Goal: Transaction & Acquisition: Purchase product/service

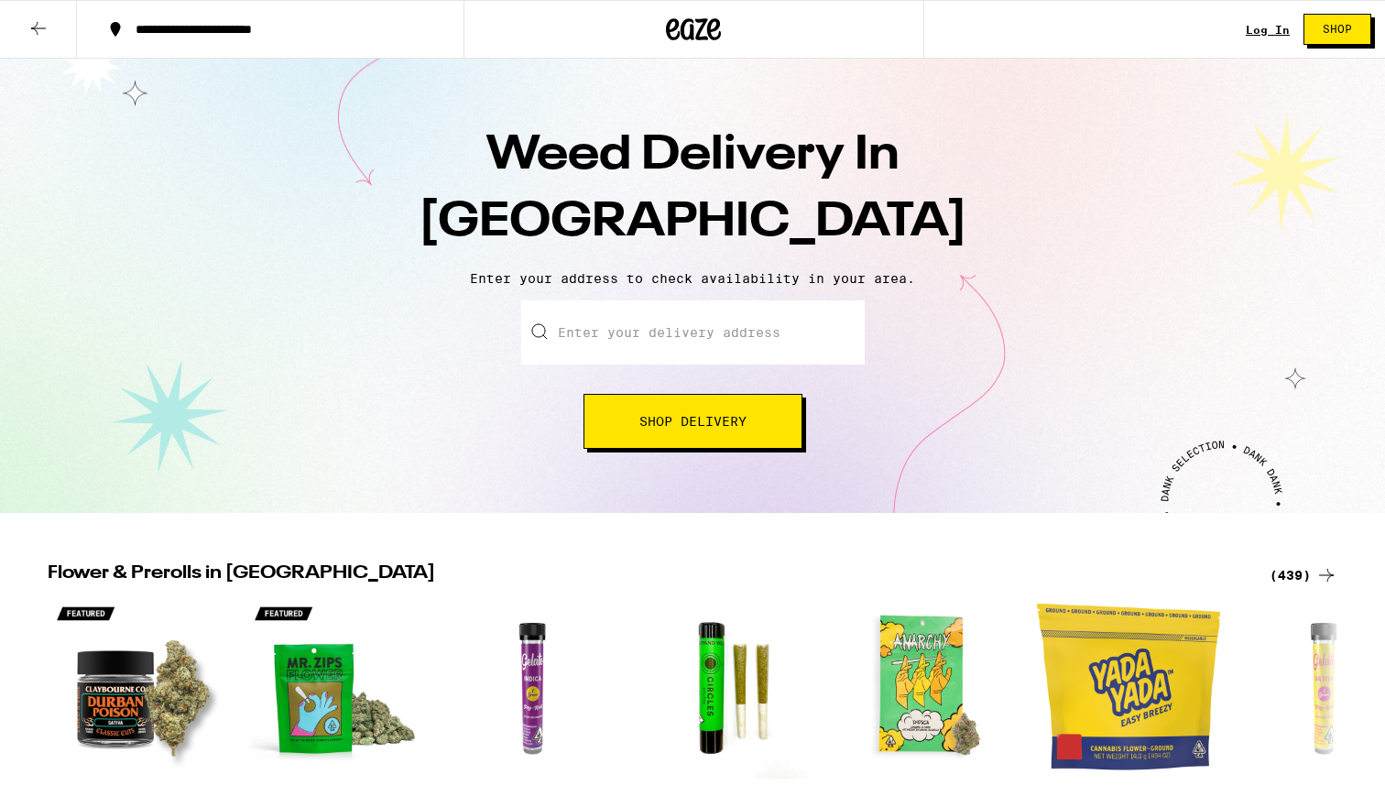
click at [651, 336] on input "Enter your delivery address" at bounding box center [693, 333] width 344 height 64
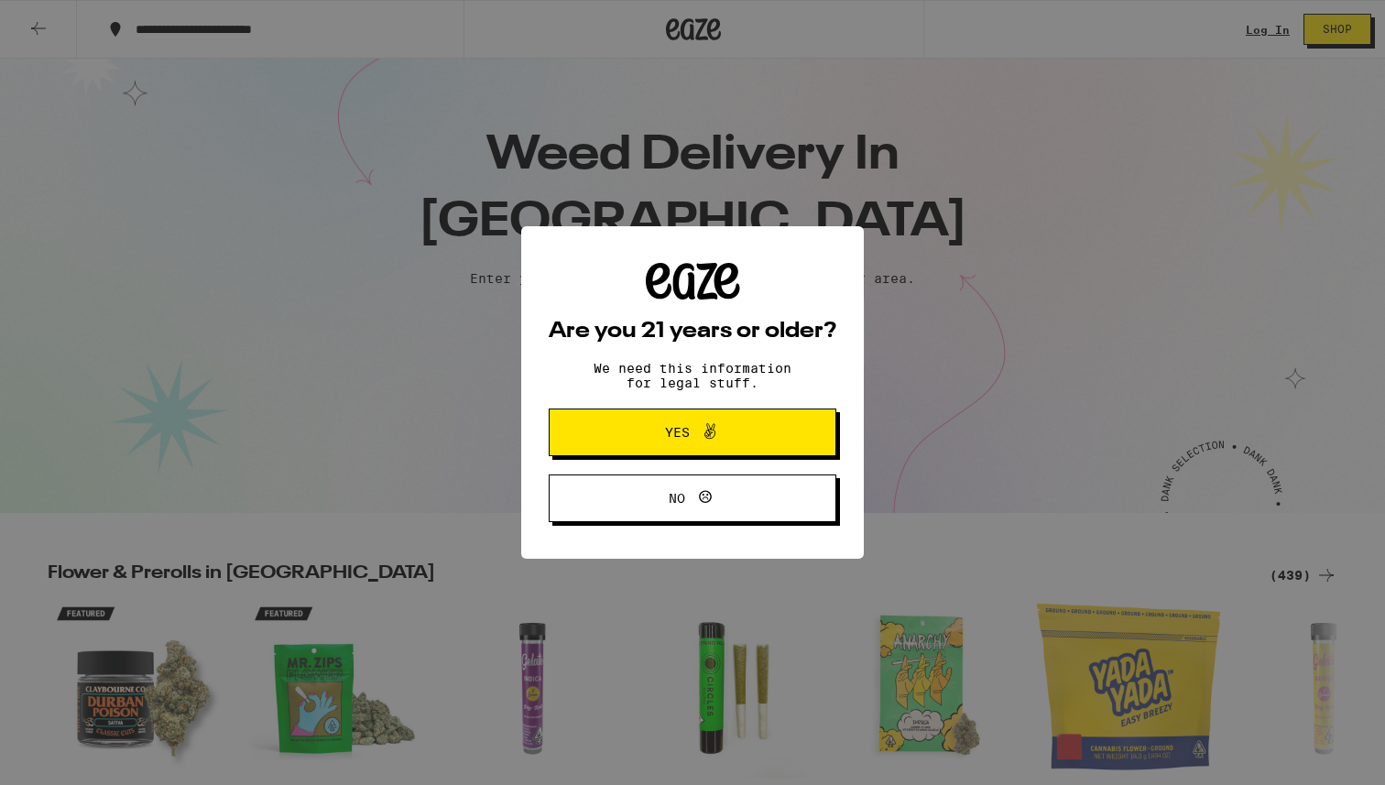
click at [683, 427] on span "Yes" at bounding box center [677, 432] width 25 height 13
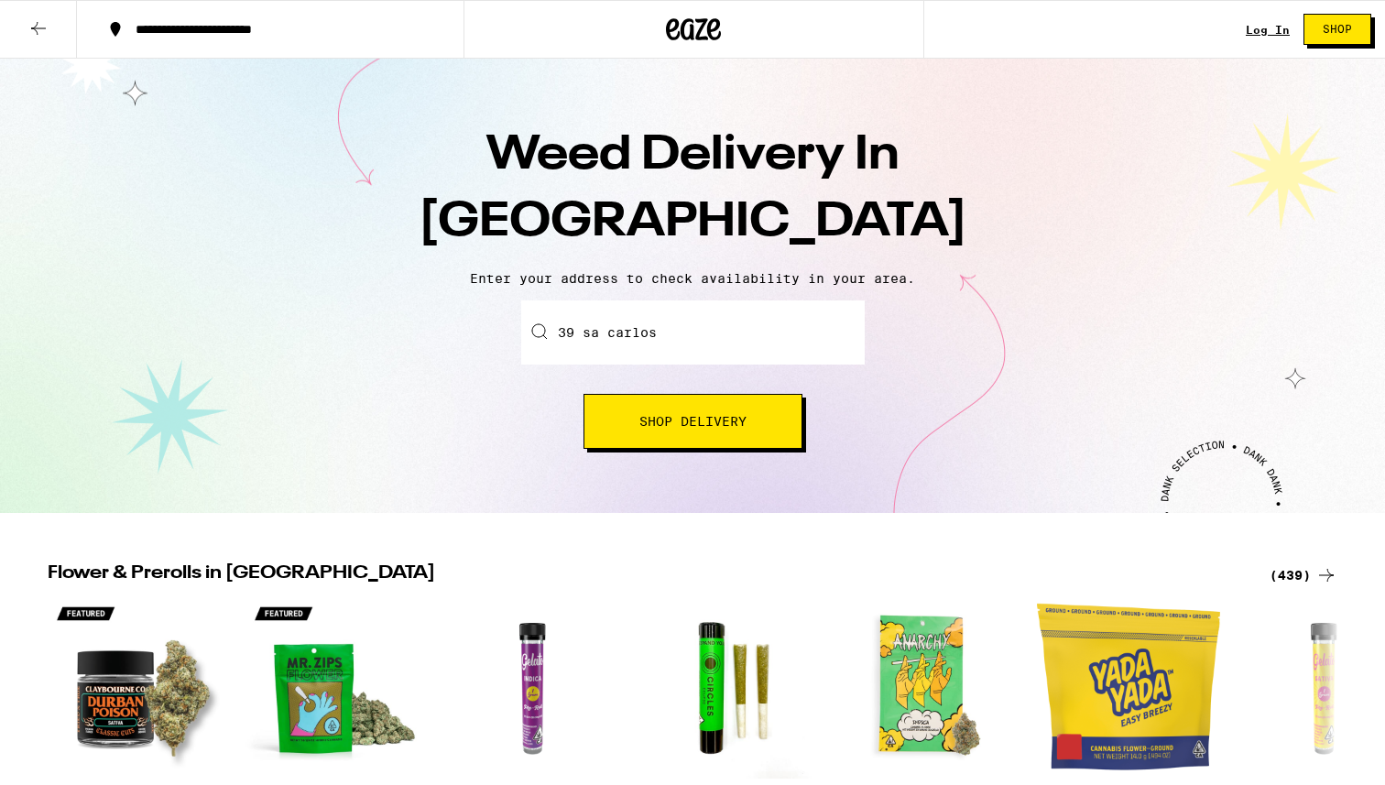
click at [684, 343] on input "39 sa carlos" at bounding box center [693, 333] width 344 height 64
click at [601, 335] on input "39 sa carlos" at bounding box center [693, 333] width 344 height 64
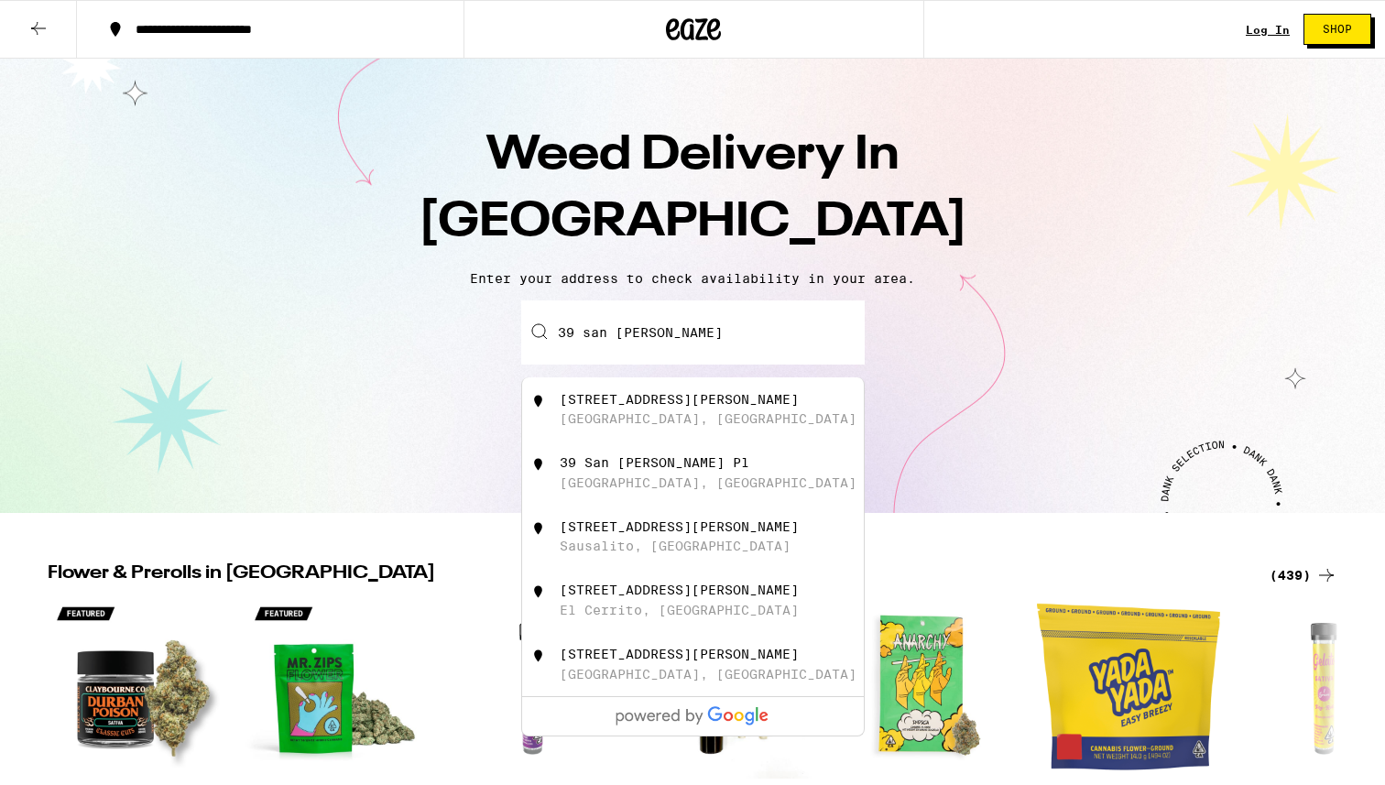
click at [703, 333] on input "39 san carlos" at bounding box center [693, 333] width 344 height 64
click at [664, 399] on div "39 San Carlos Street" at bounding box center [679, 399] width 239 height 15
type input "39 San Carlos Street, San Francisco, CA"
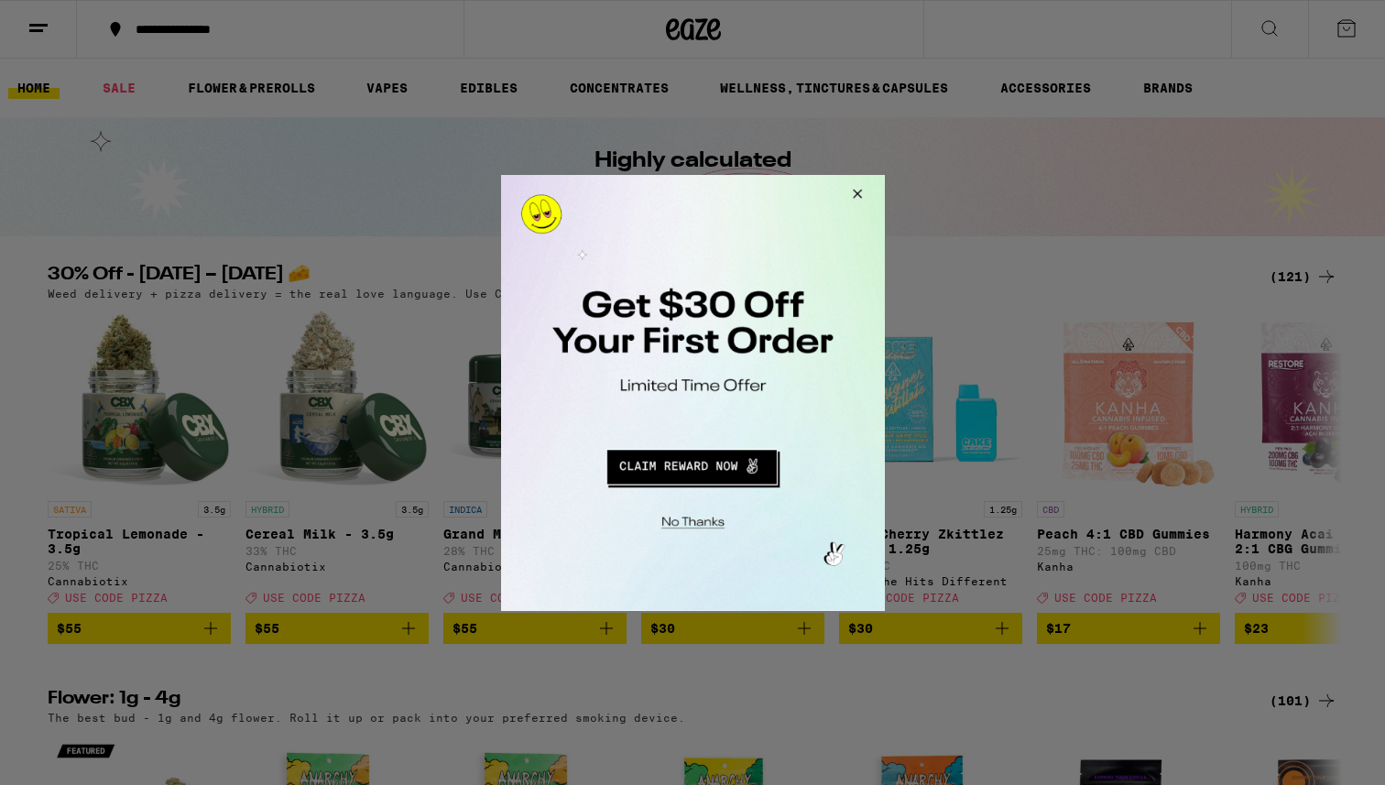
click at [725, 452] on button "Redirect to URL" at bounding box center [690, 464] width 319 height 44
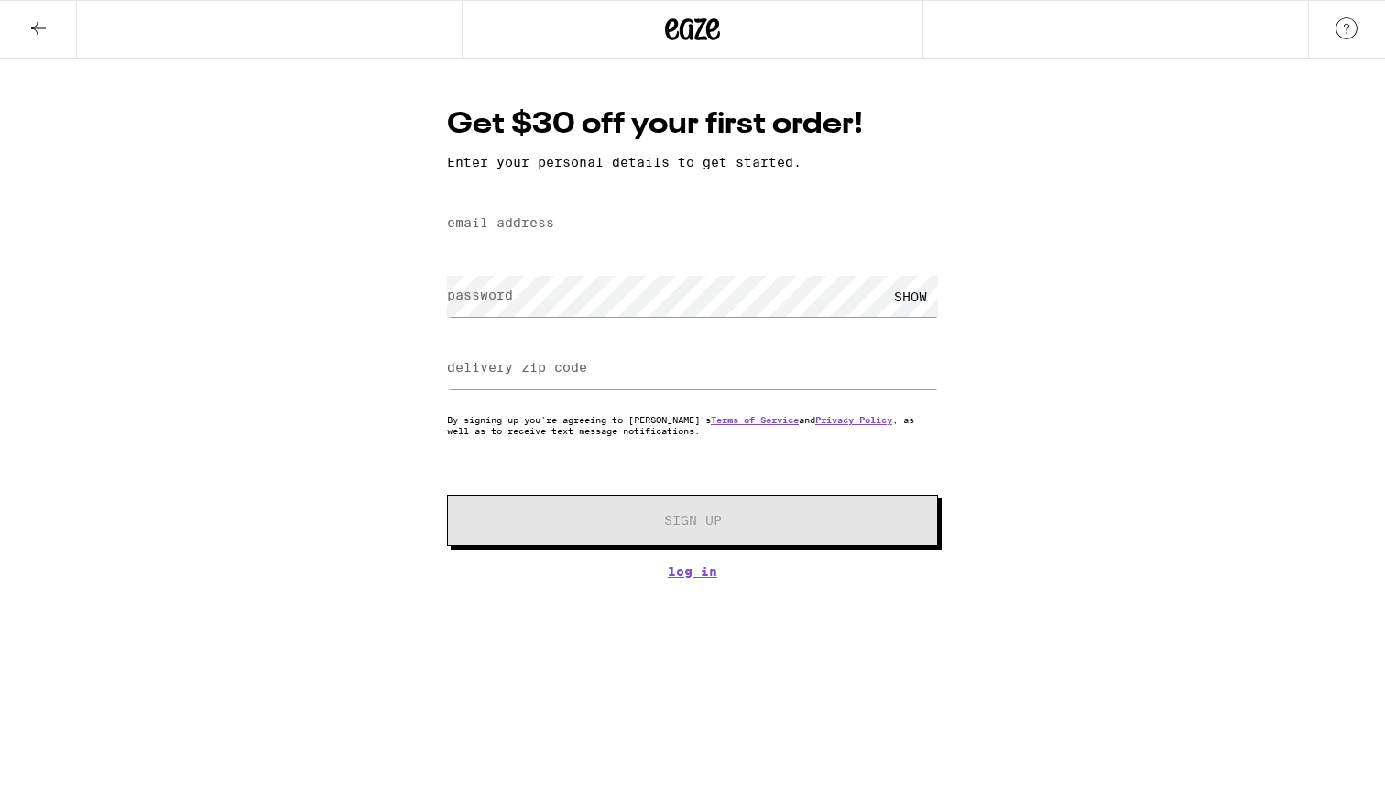
click at [531, 222] on label "email address" at bounding box center [500, 222] width 107 height 15
type input "[EMAIL_ADDRESS][DOMAIN_NAME]"
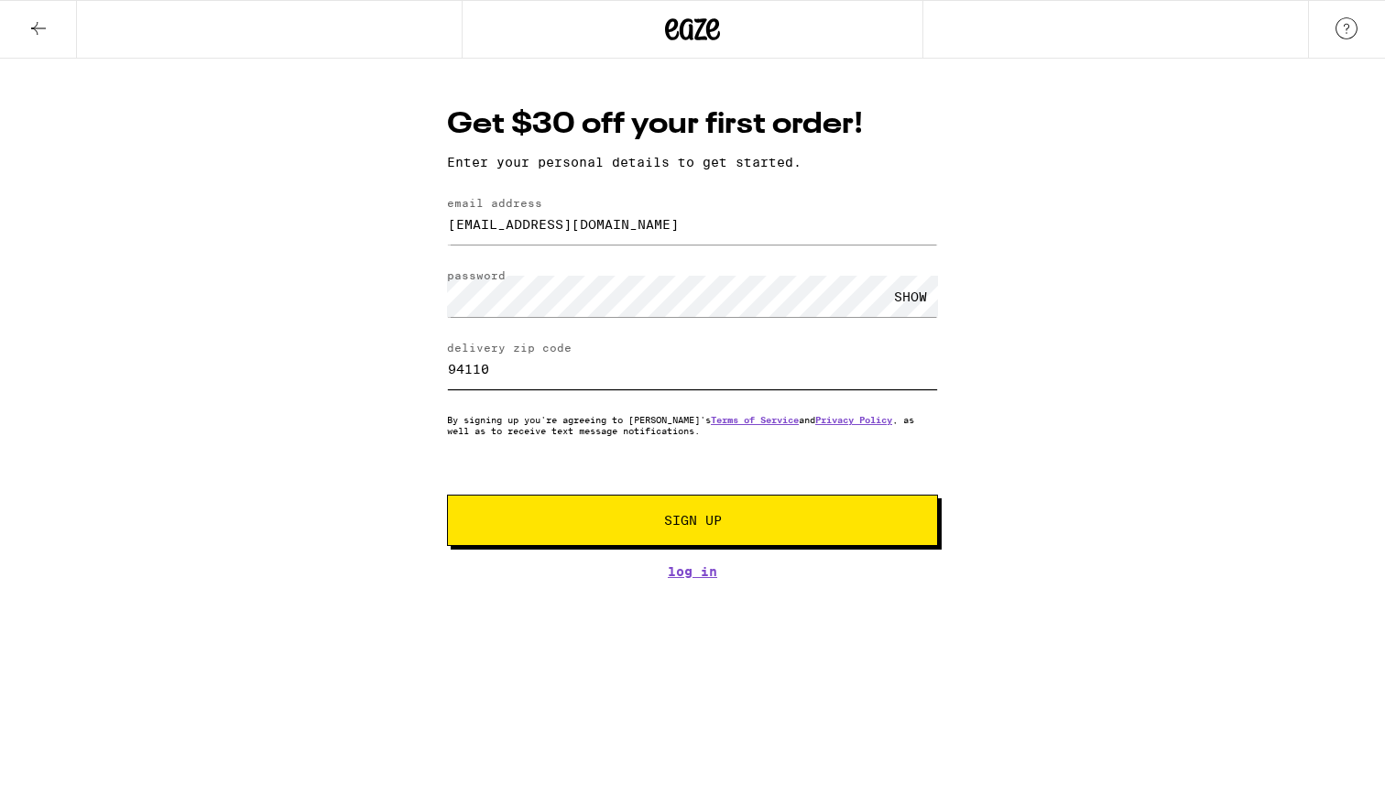
type input "94110"
click at [872, 525] on span "Sign Up" at bounding box center [692, 520] width 365 height 13
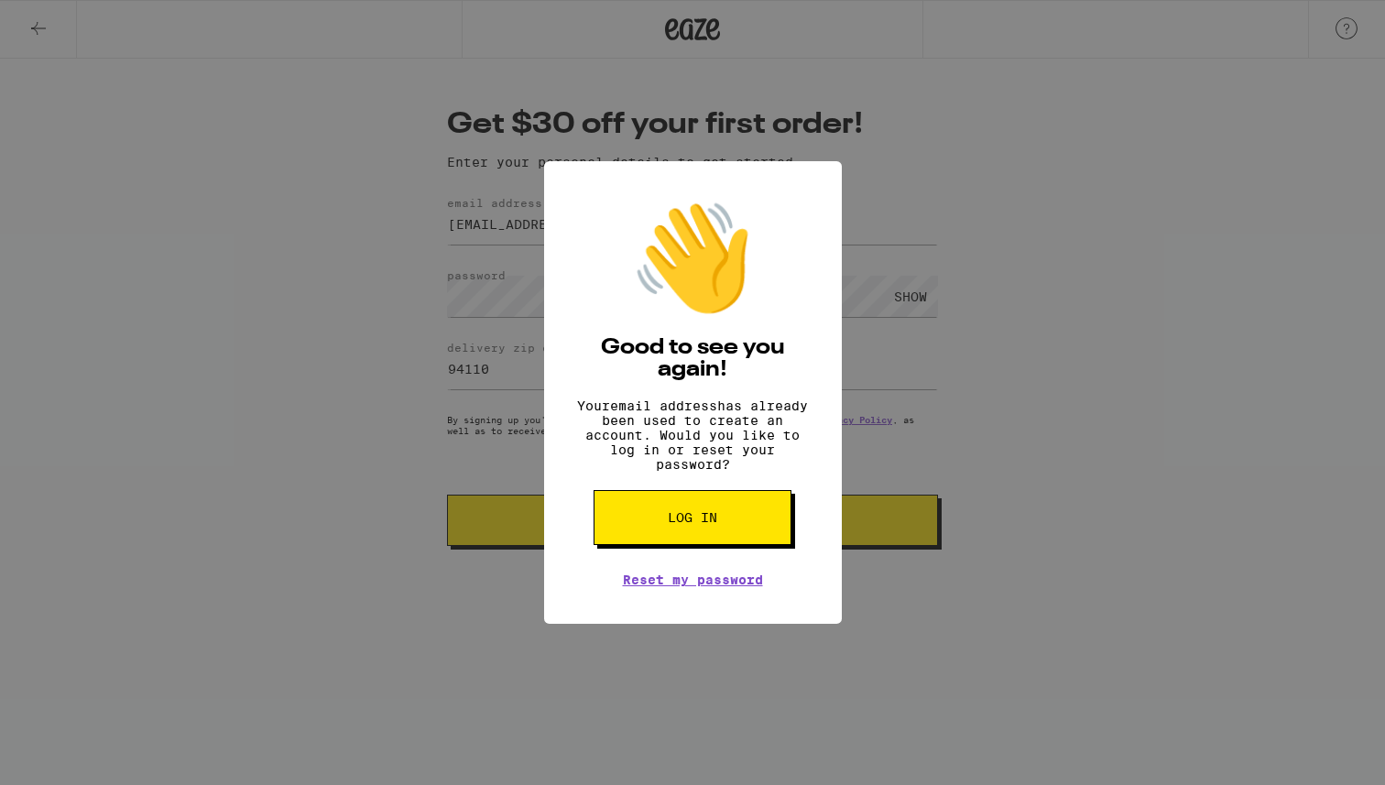
click at [714, 524] on span "Log in" at bounding box center [692, 517] width 49 height 13
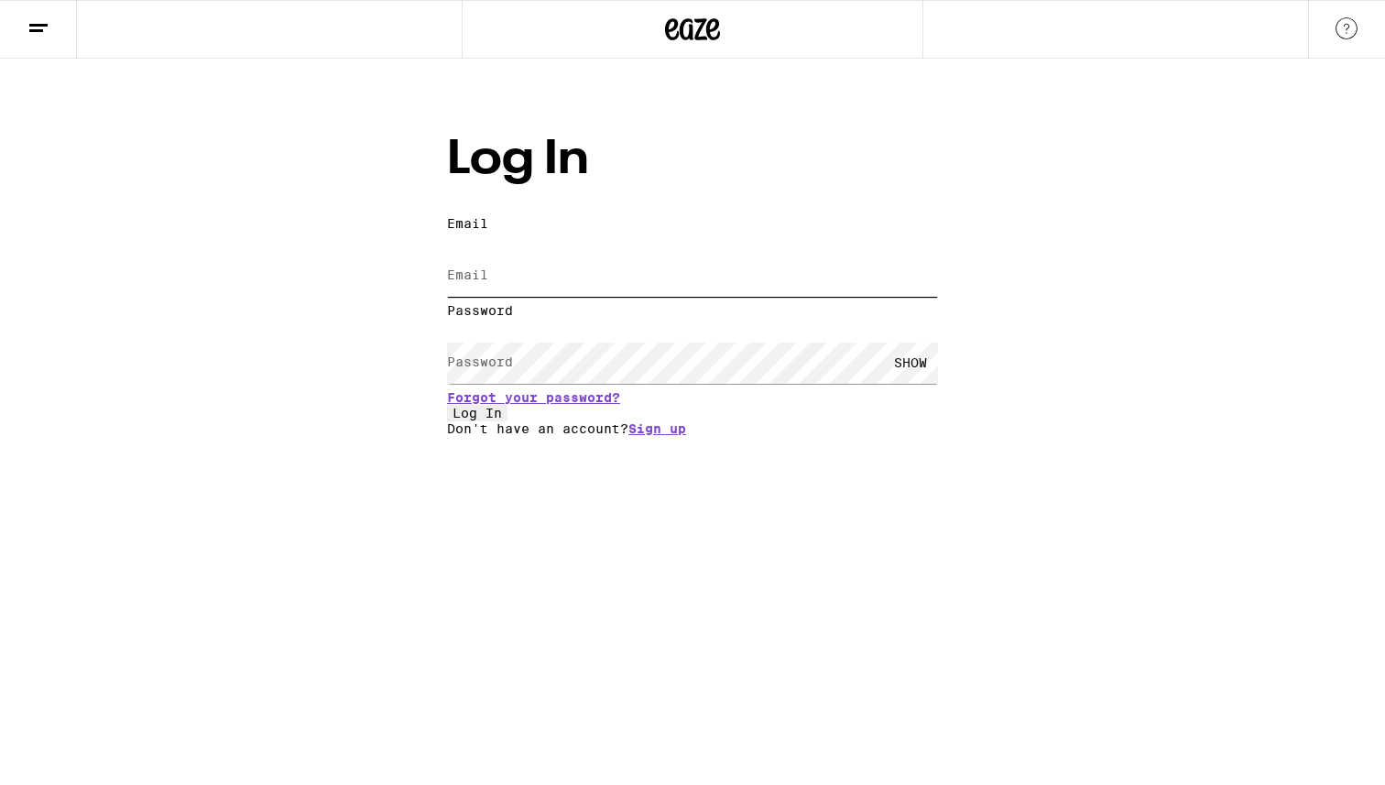
click at [497, 256] on input "Email" at bounding box center [692, 276] width 491 height 41
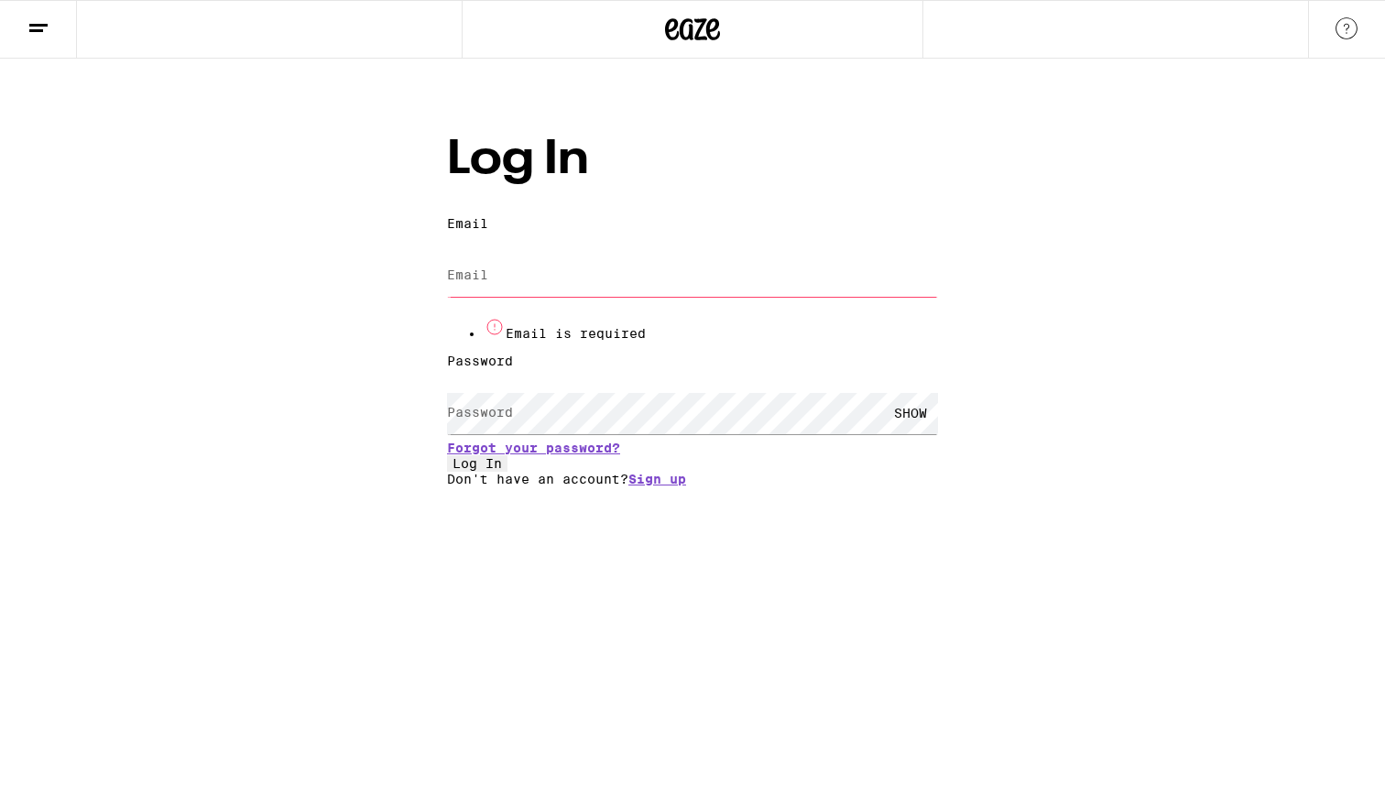
type input "[EMAIL_ADDRESS][DOMAIN_NAME]"
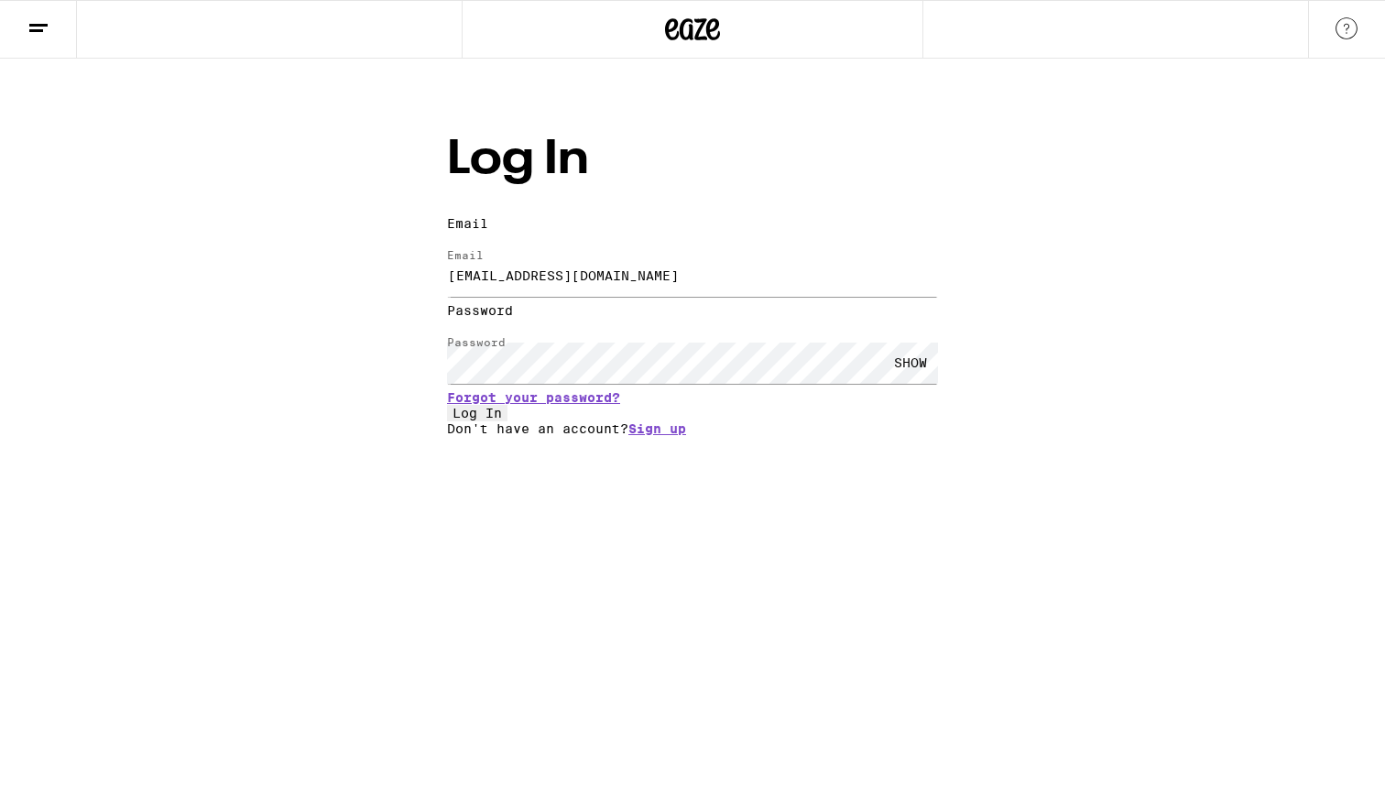
click at [502, 421] on span "Log In" at bounding box center [477, 413] width 49 height 15
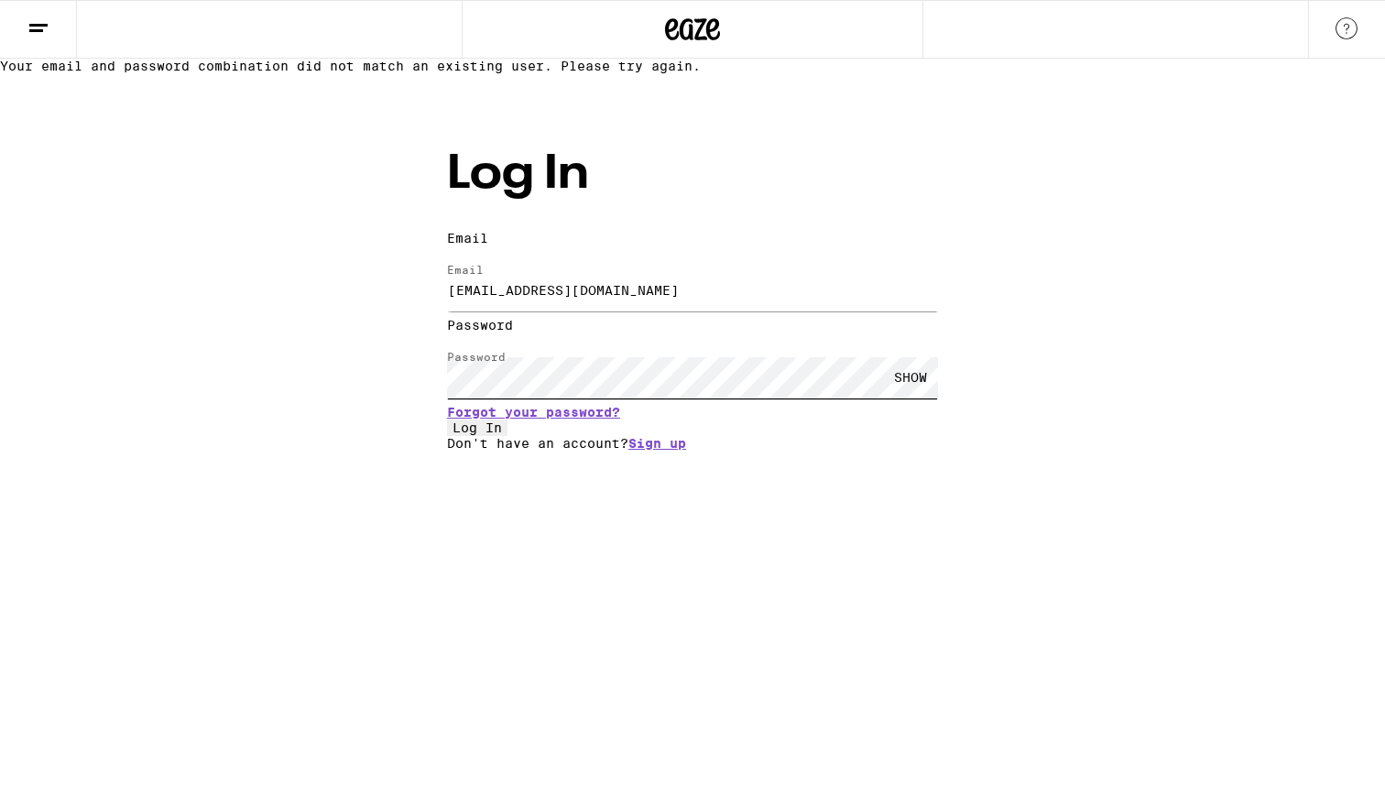
click at [0, 451] on com-1password-button at bounding box center [0, 451] width 0 height 0
click at [824, 307] on input "[EMAIL_ADDRESS][DOMAIN_NAME]" at bounding box center [692, 290] width 491 height 41
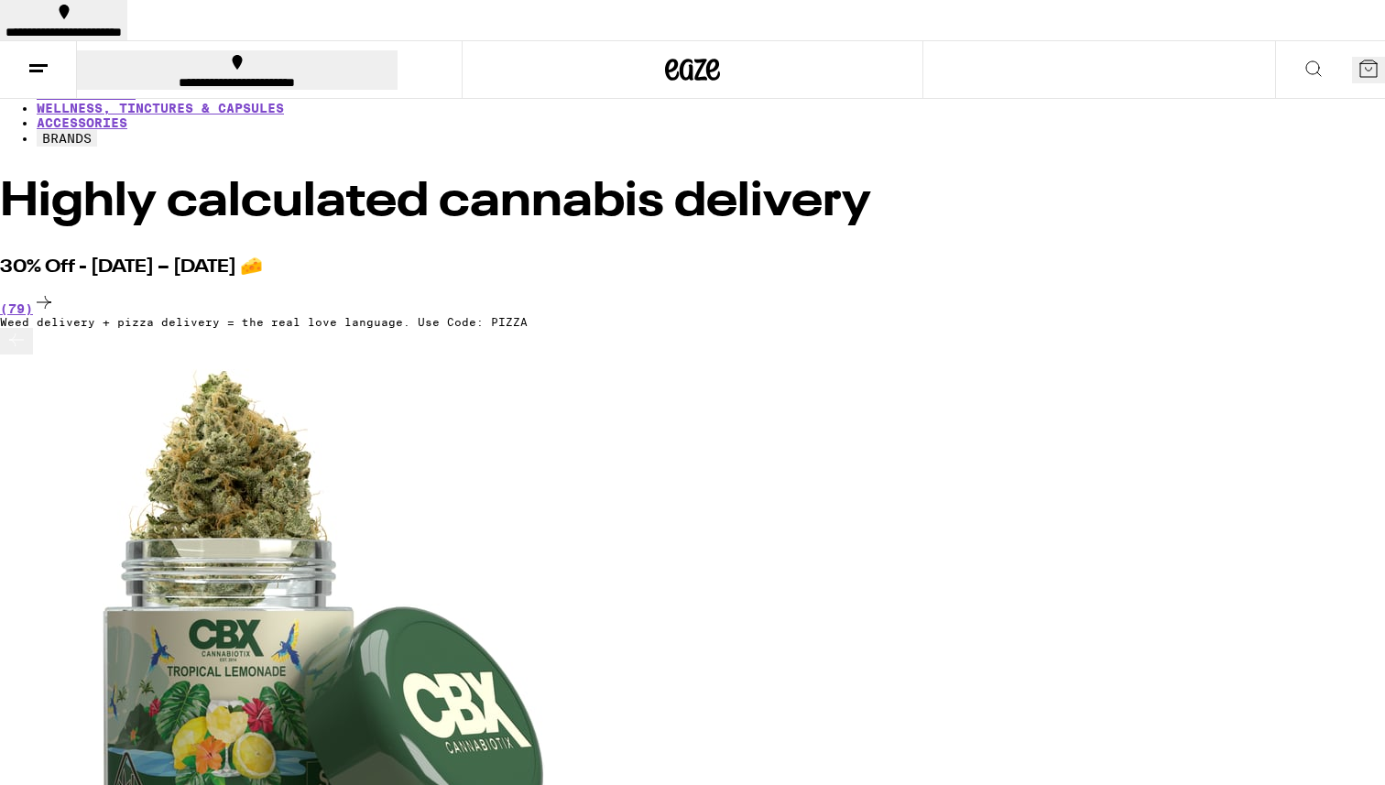
click at [1275, 42] on button at bounding box center [1313, 70] width 77 height 58
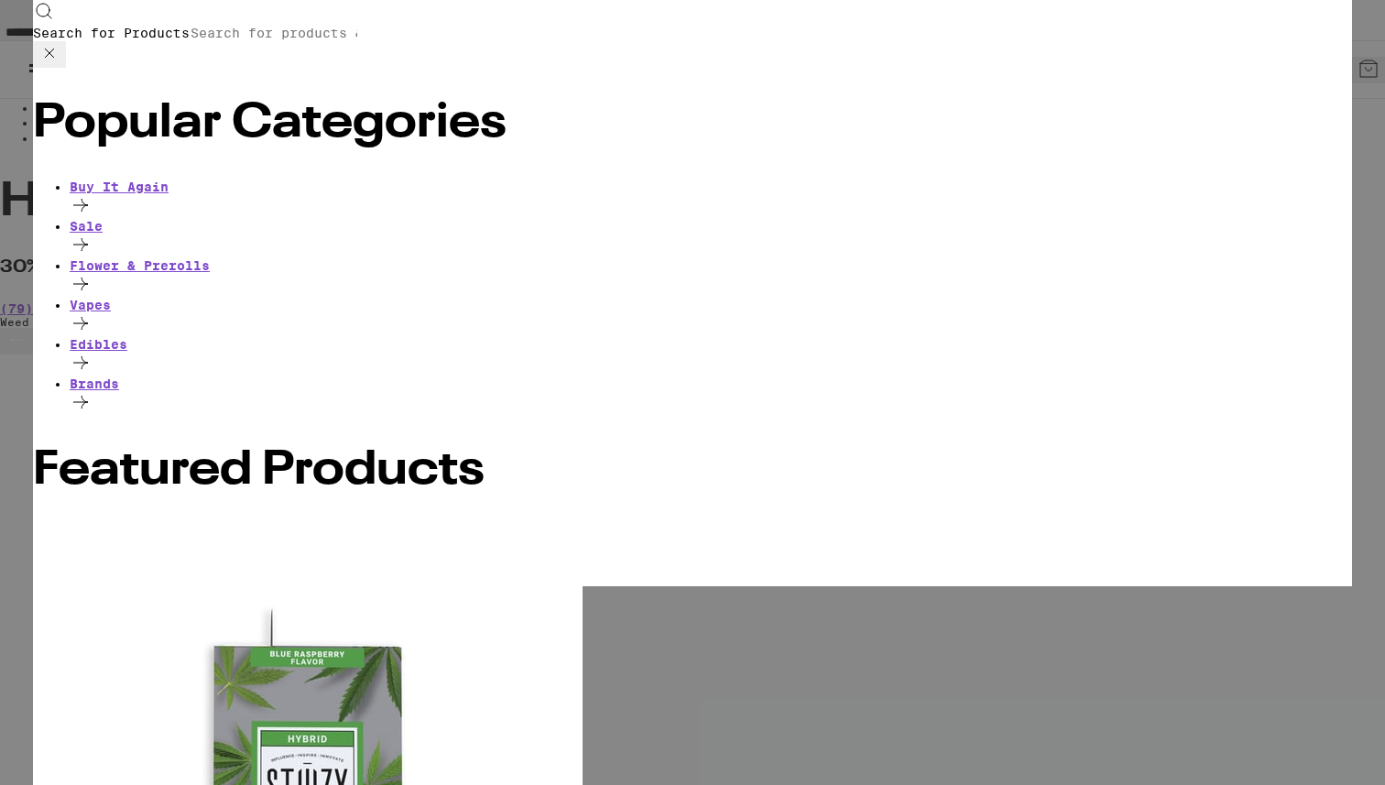
click at [476, 677] on div "Search for Products Popular Categories Buy It Again Sale Flower & Prerolls Vape…" at bounding box center [692, 392] width 1385 height 785
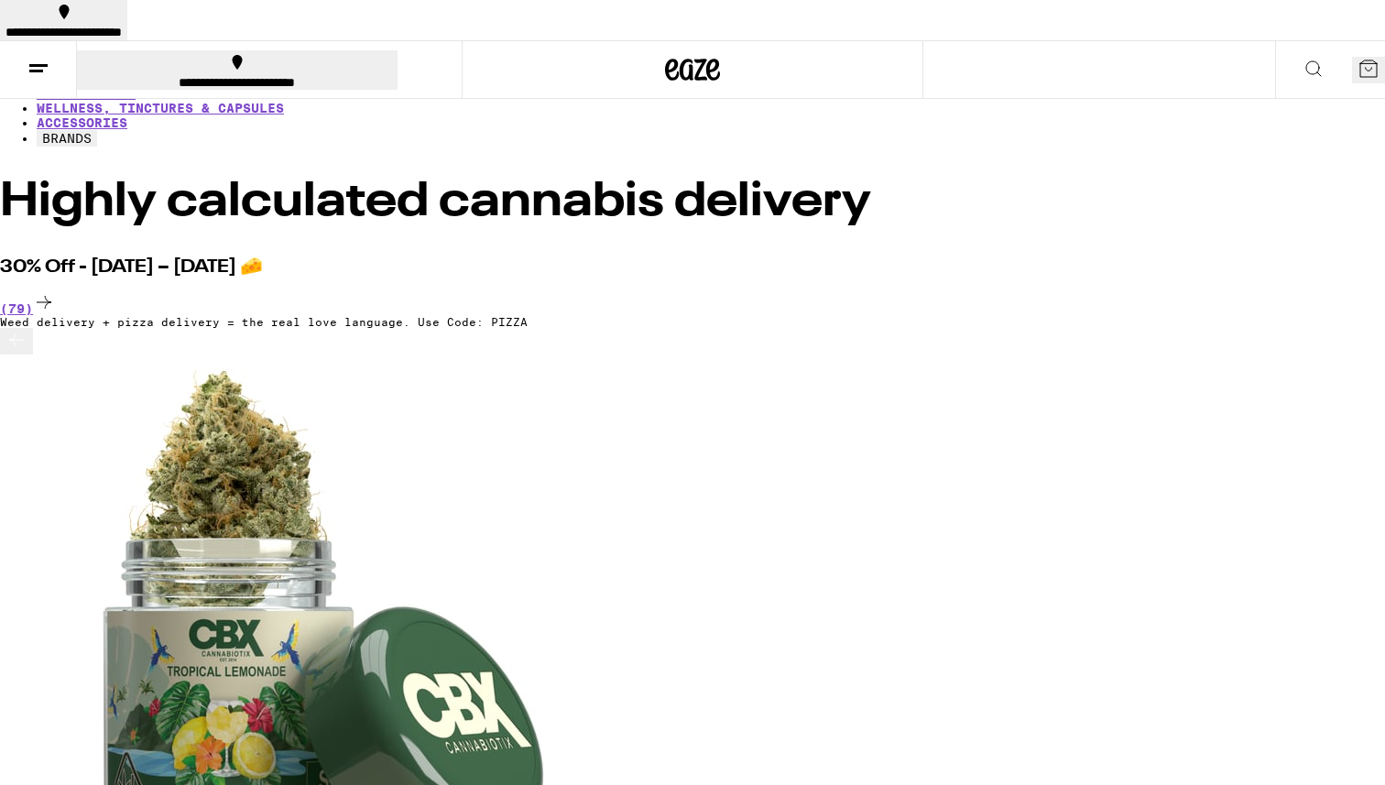
click at [186, 50] on button "**********" at bounding box center [237, 69] width 321 height 39
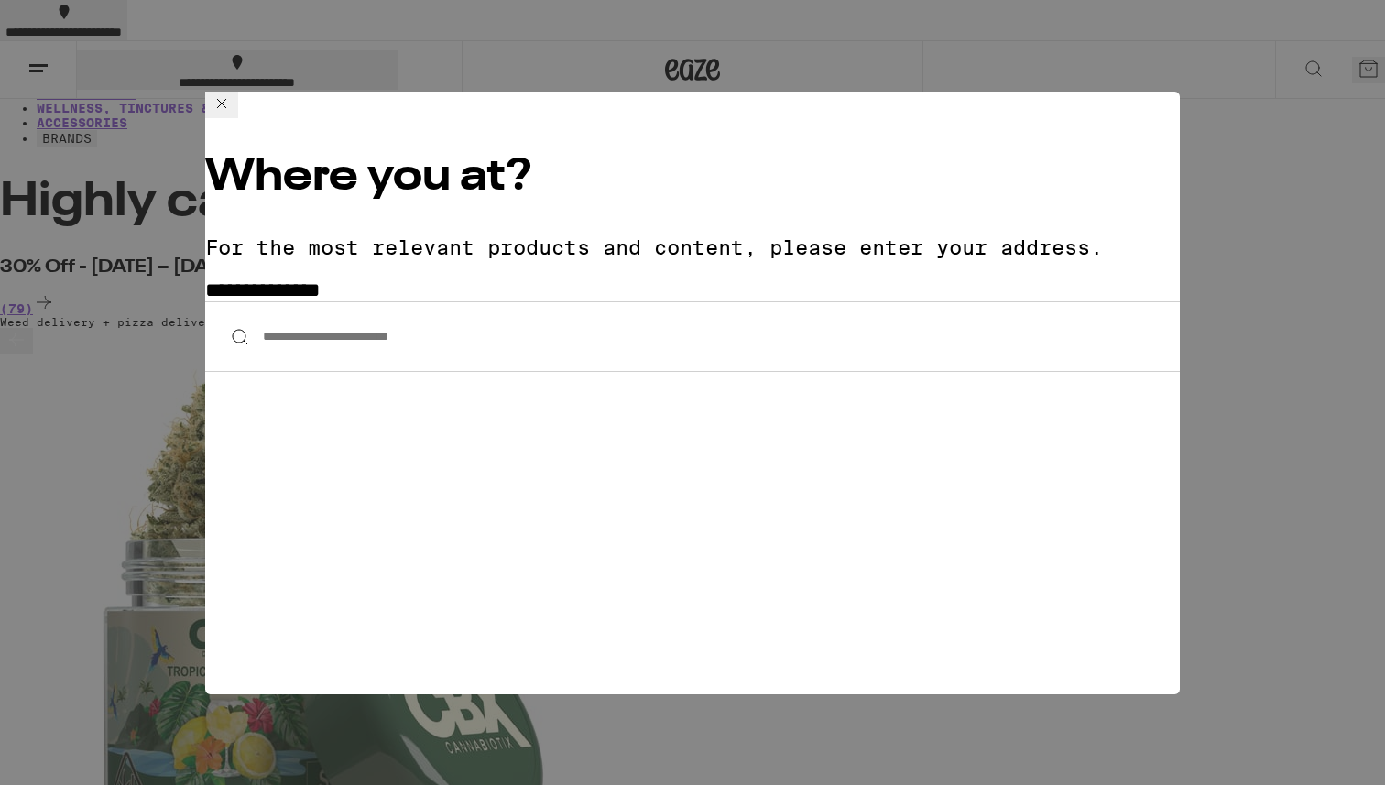
click at [282, 301] on input "**********" at bounding box center [692, 336] width 975 height 71
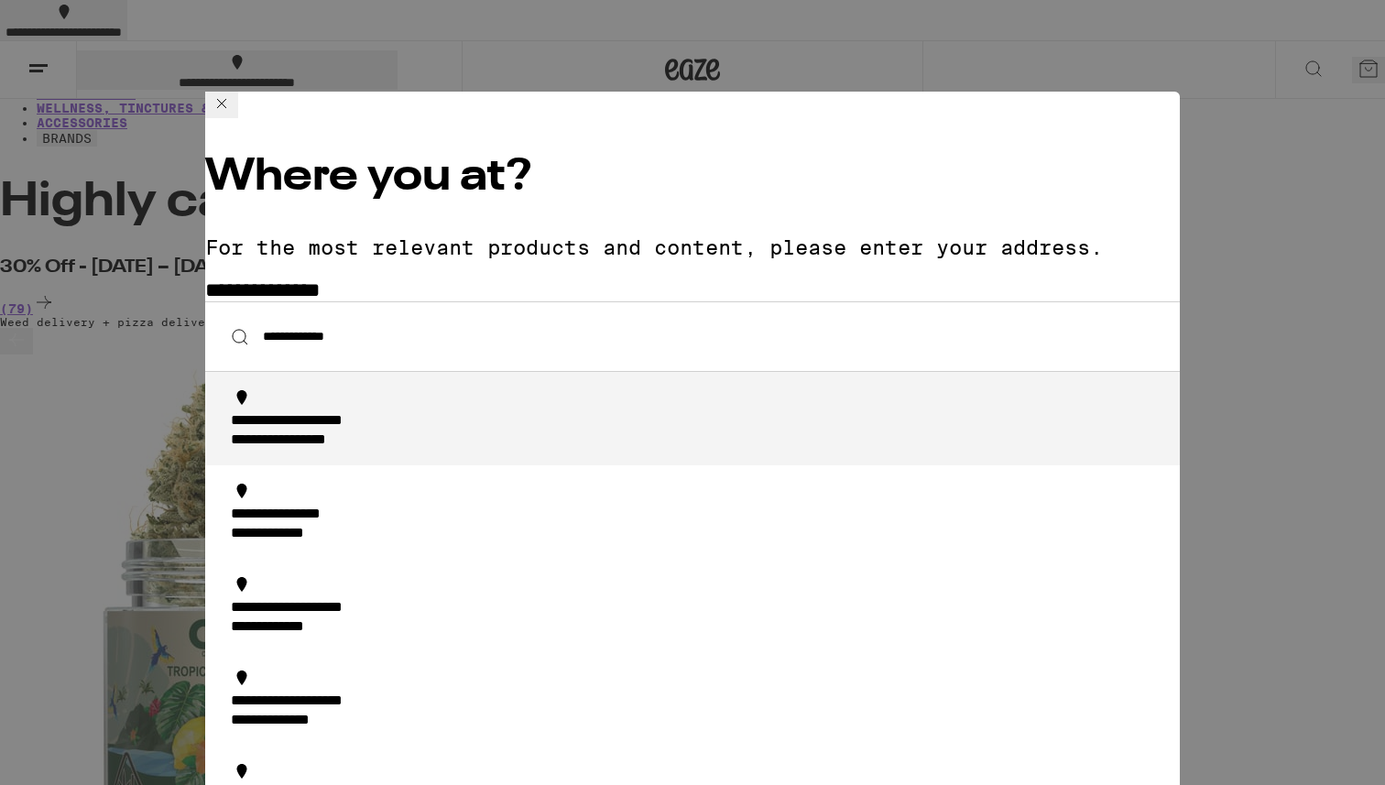
click at [333, 412] on div "**********" at bounding box center [326, 421] width 190 height 19
type input "**********"
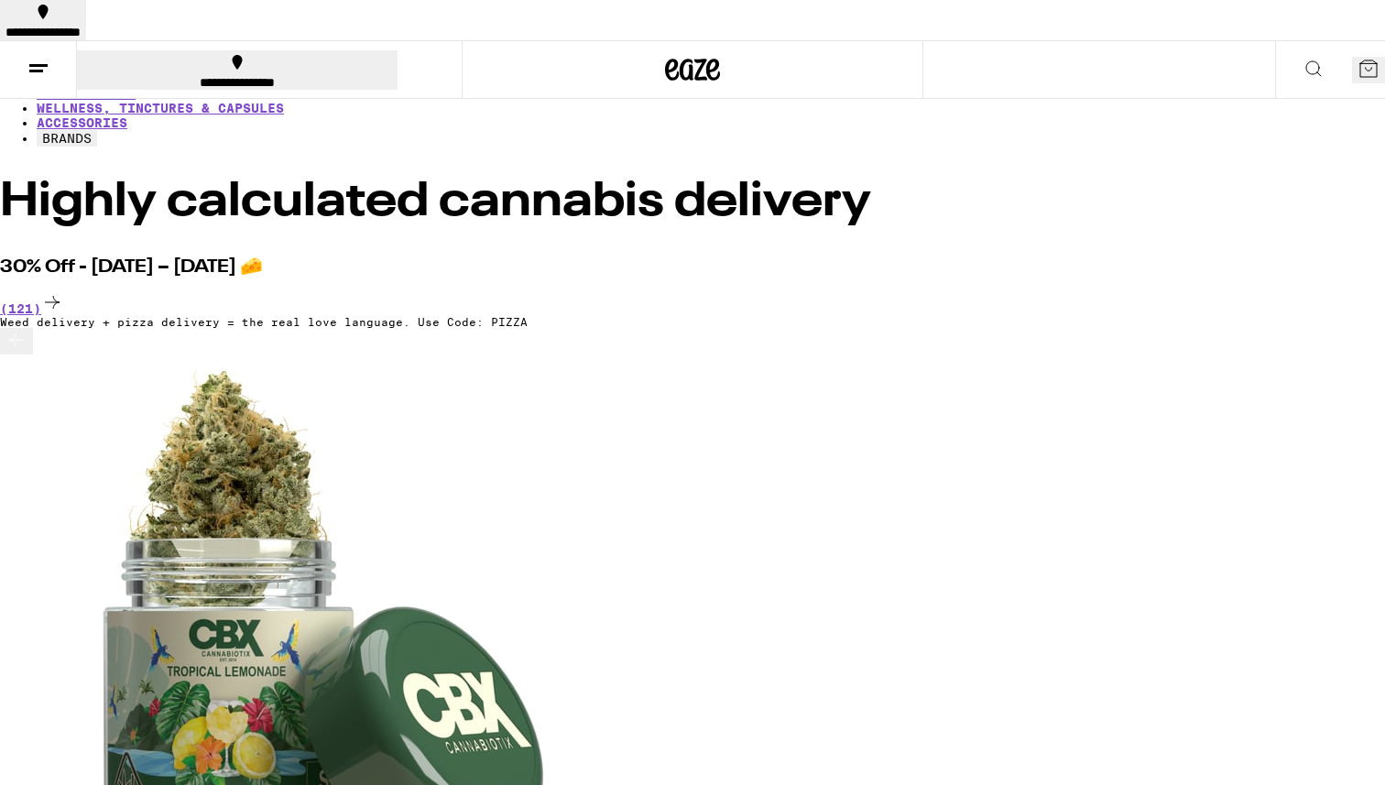
click at [1303, 58] on icon at bounding box center [1314, 69] width 22 height 22
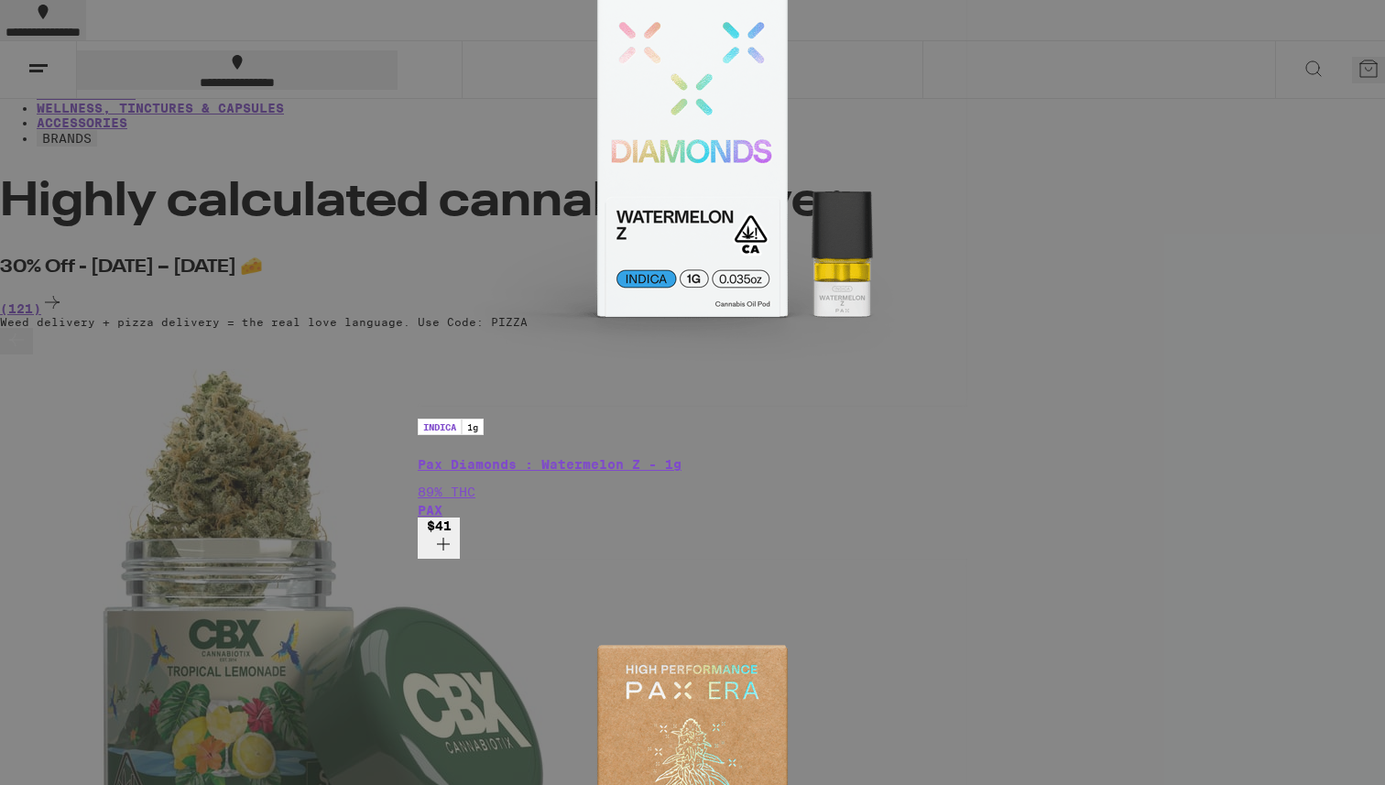
type input "pax"
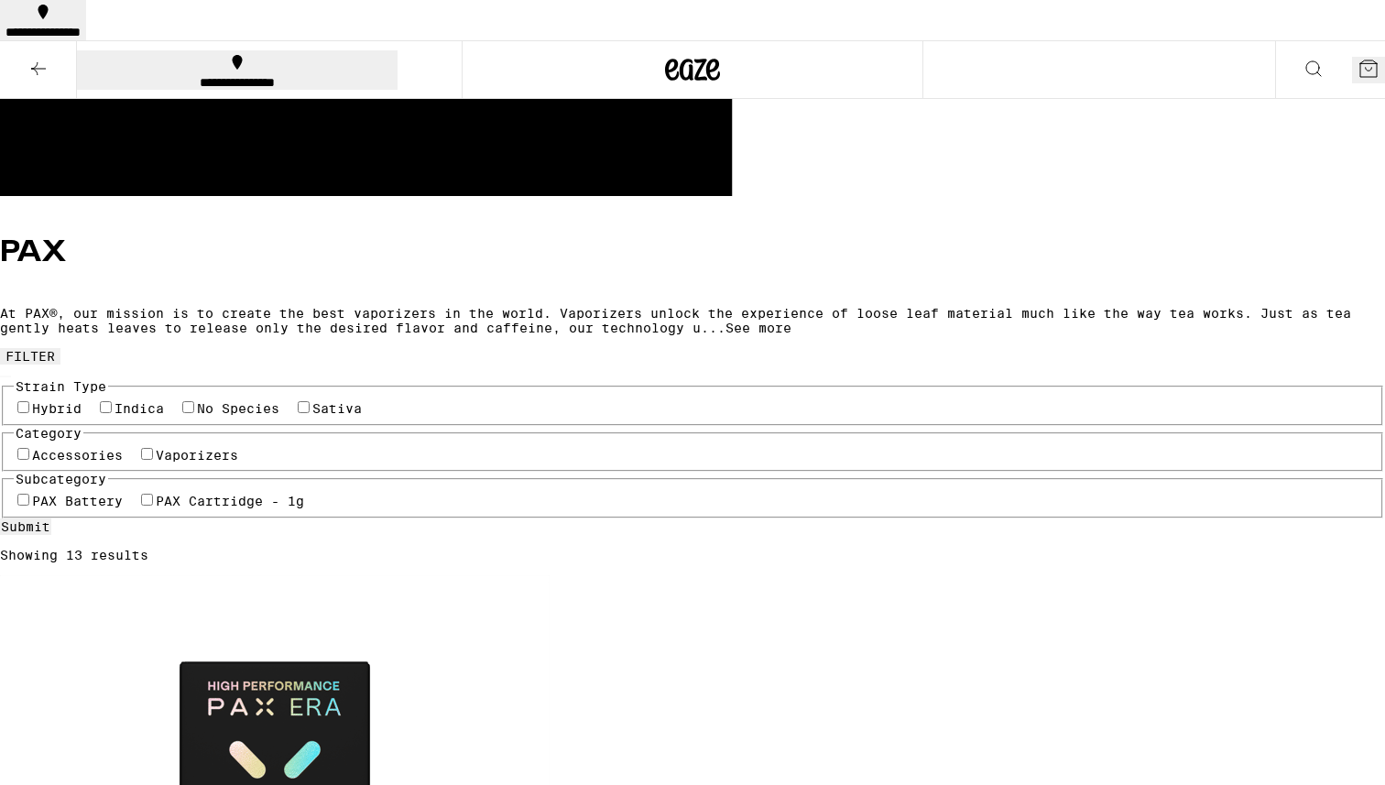
scroll to position [540, 0]
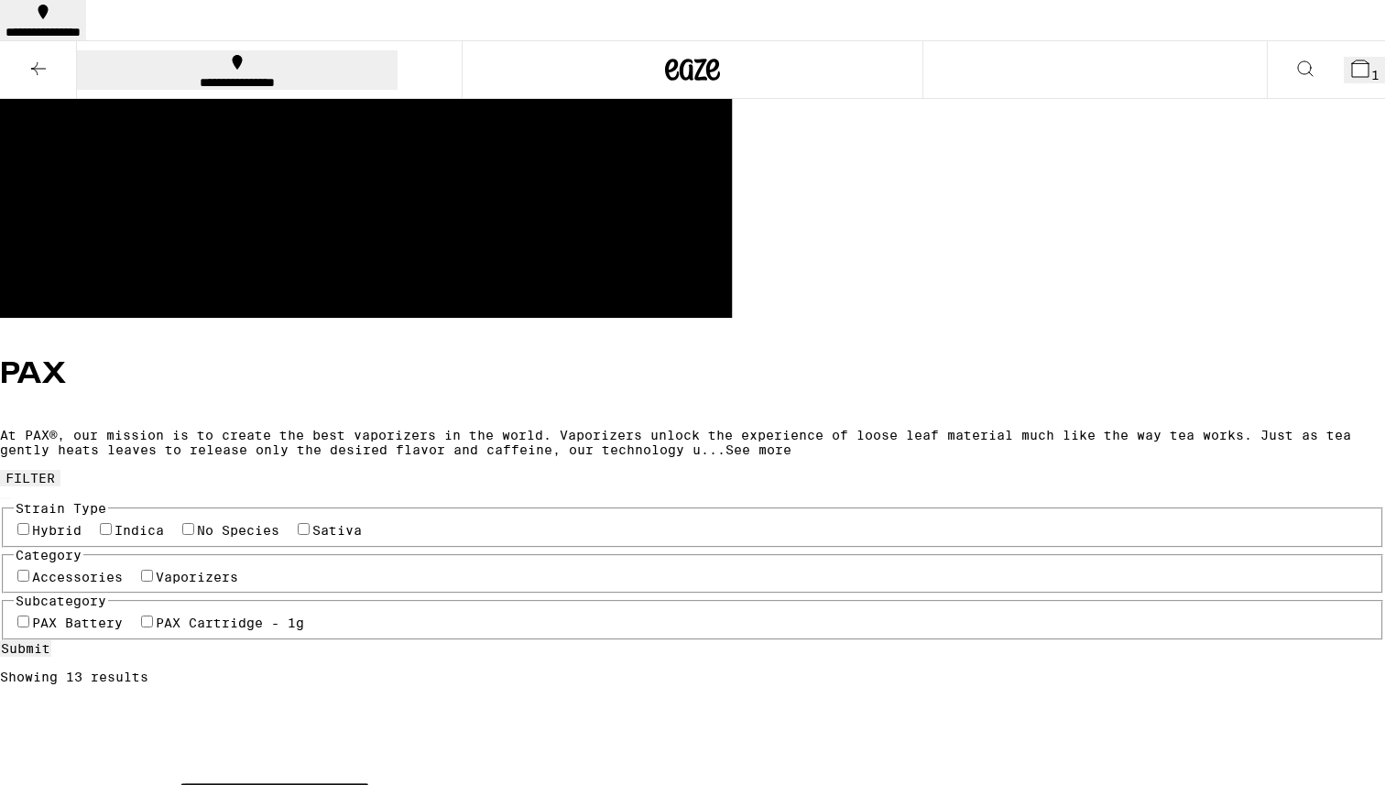
scroll to position [407, 0]
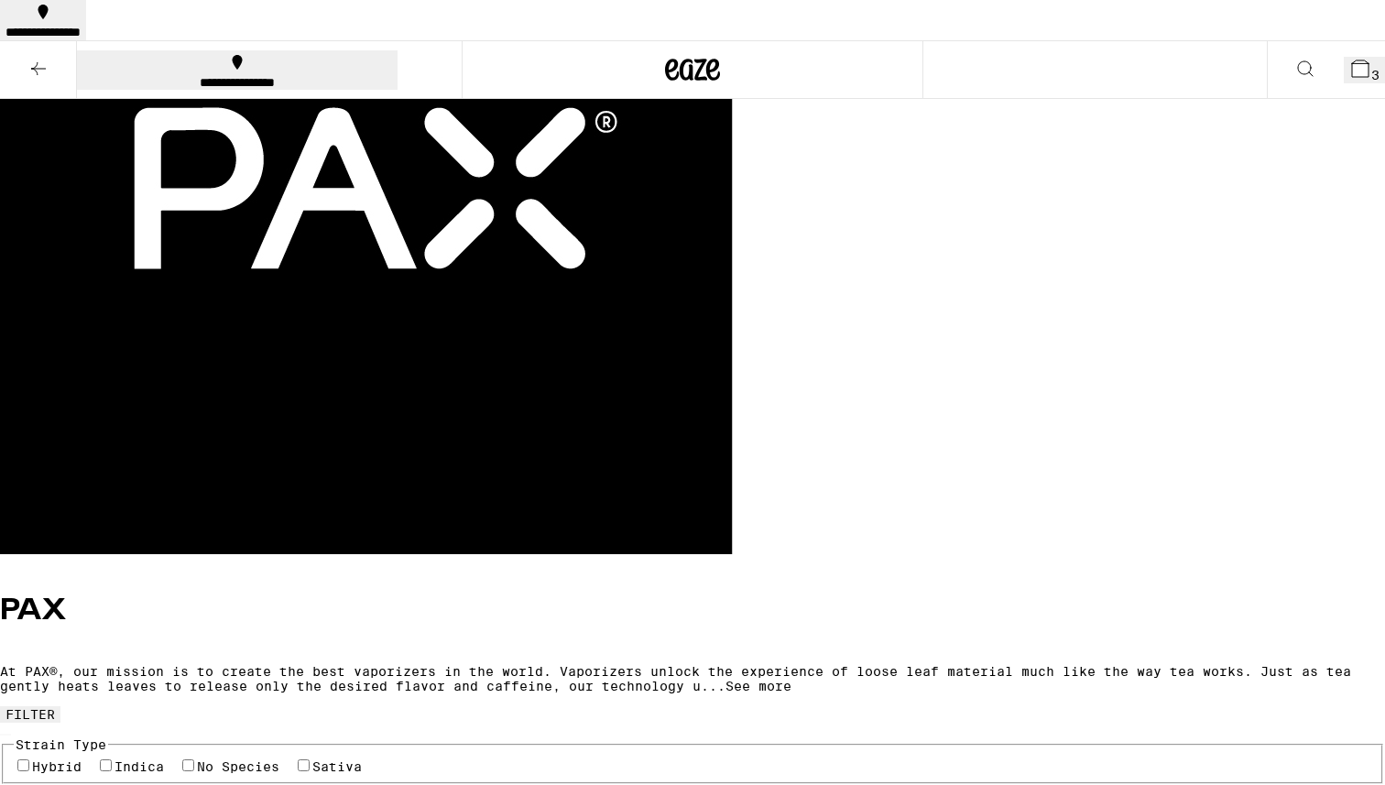
scroll to position [0, 0]
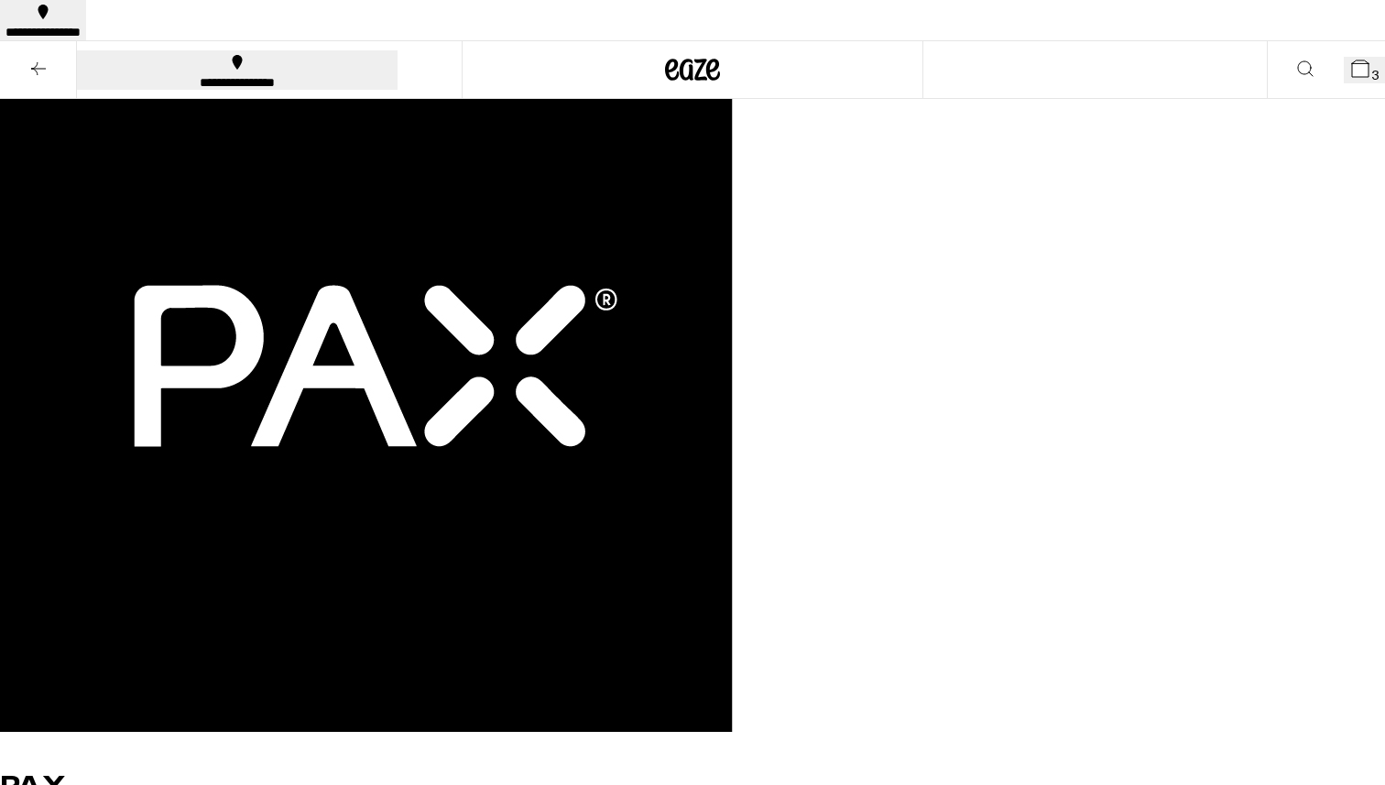
click at [1350, 58] on icon at bounding box center [1361, 69] width 22 height 22
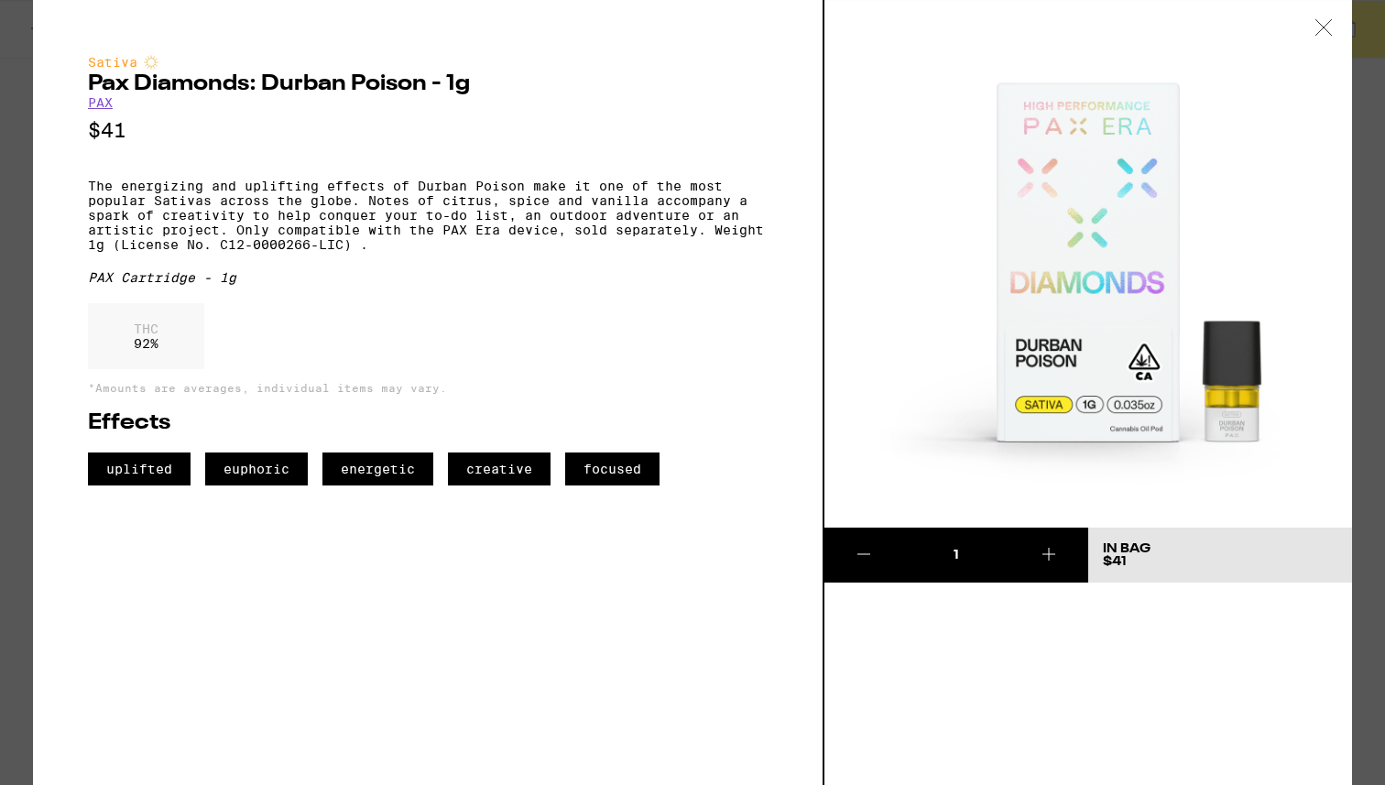
click at [1317, 30] on icon at bounding box center [1324, 27] width 18 height 16
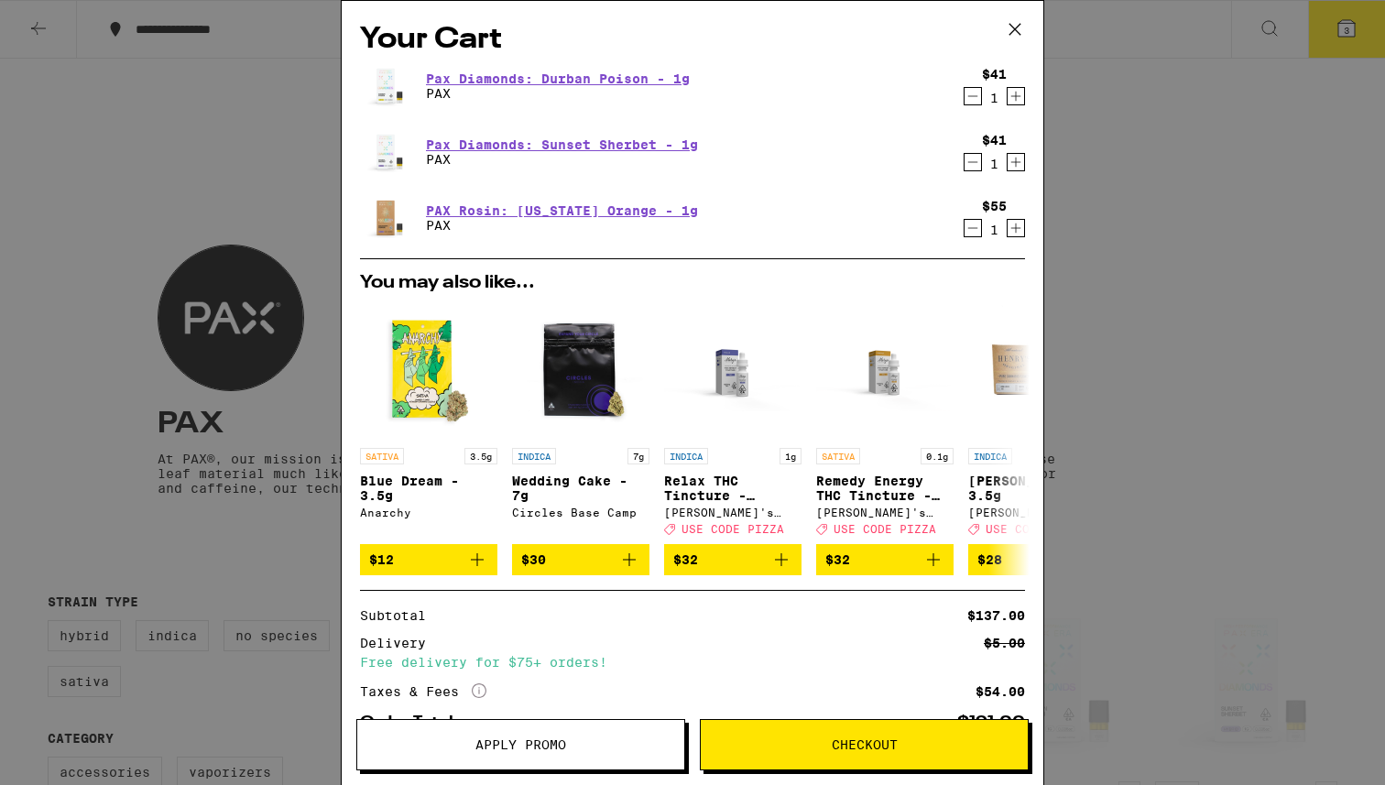
click at [974, 165] on icon "Decrement" at bounding box center [973, 162] width 16 height 22
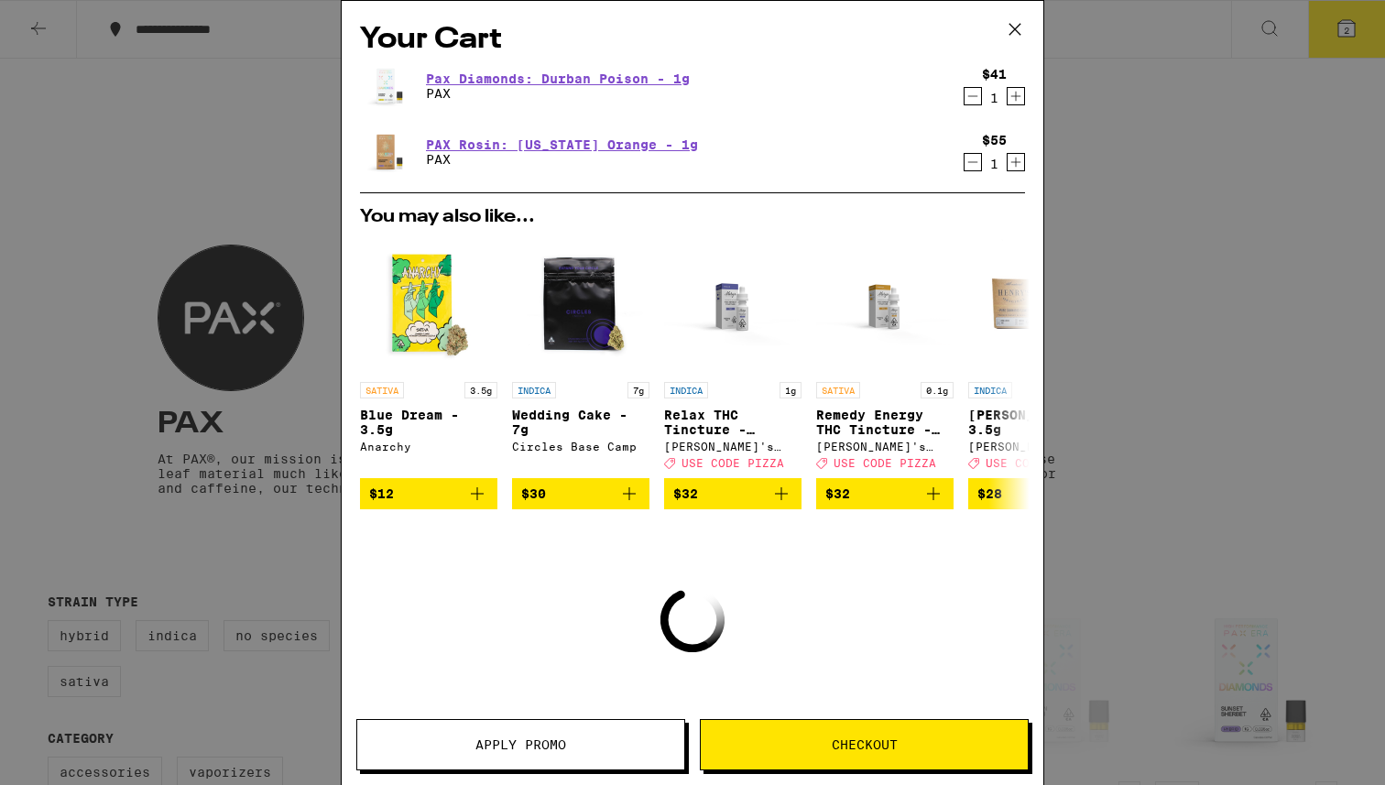
click at [973, 163] on icon "Decrement" at bounding box center [973, 162] width 16 height 22
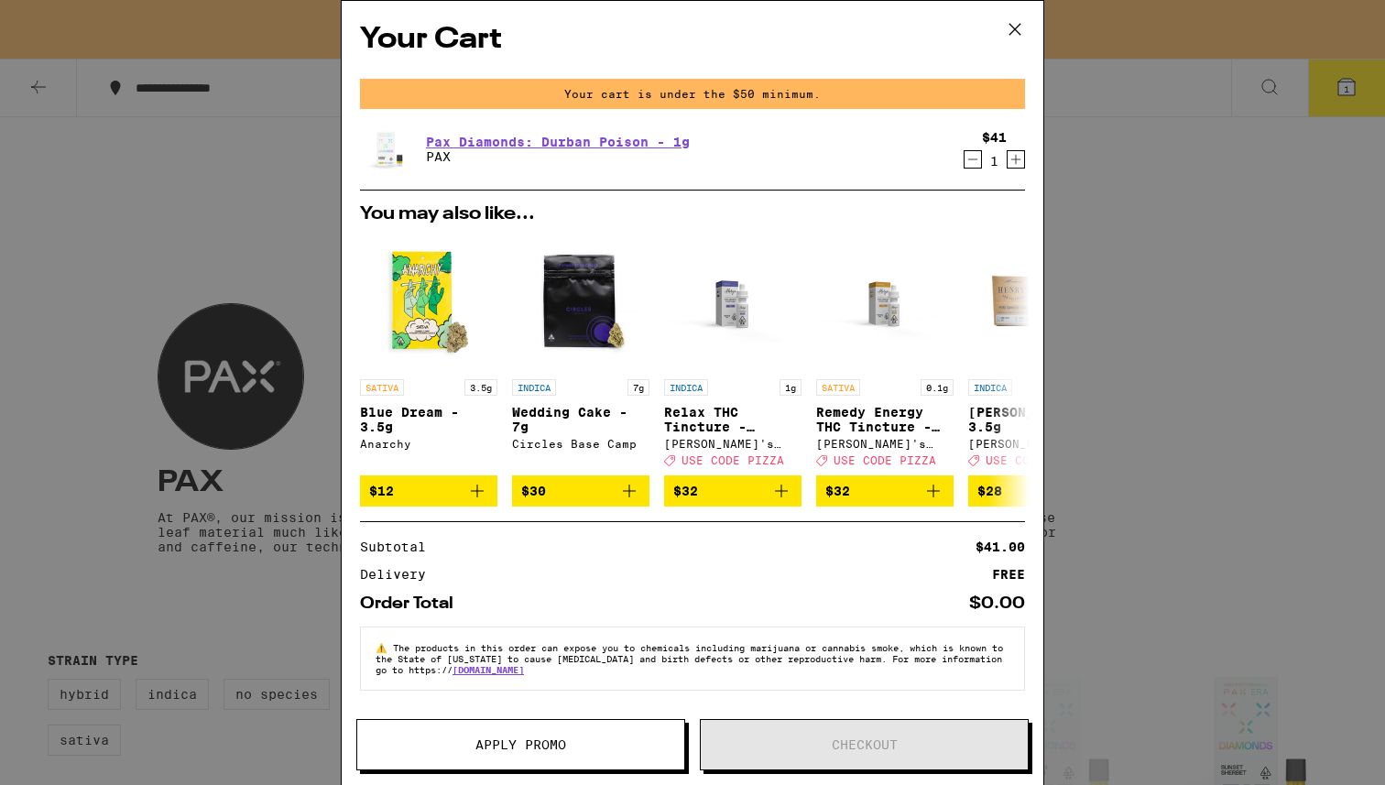
click at [1014, 27] on icon at bounding box center [1014, 29] width 27 height 27
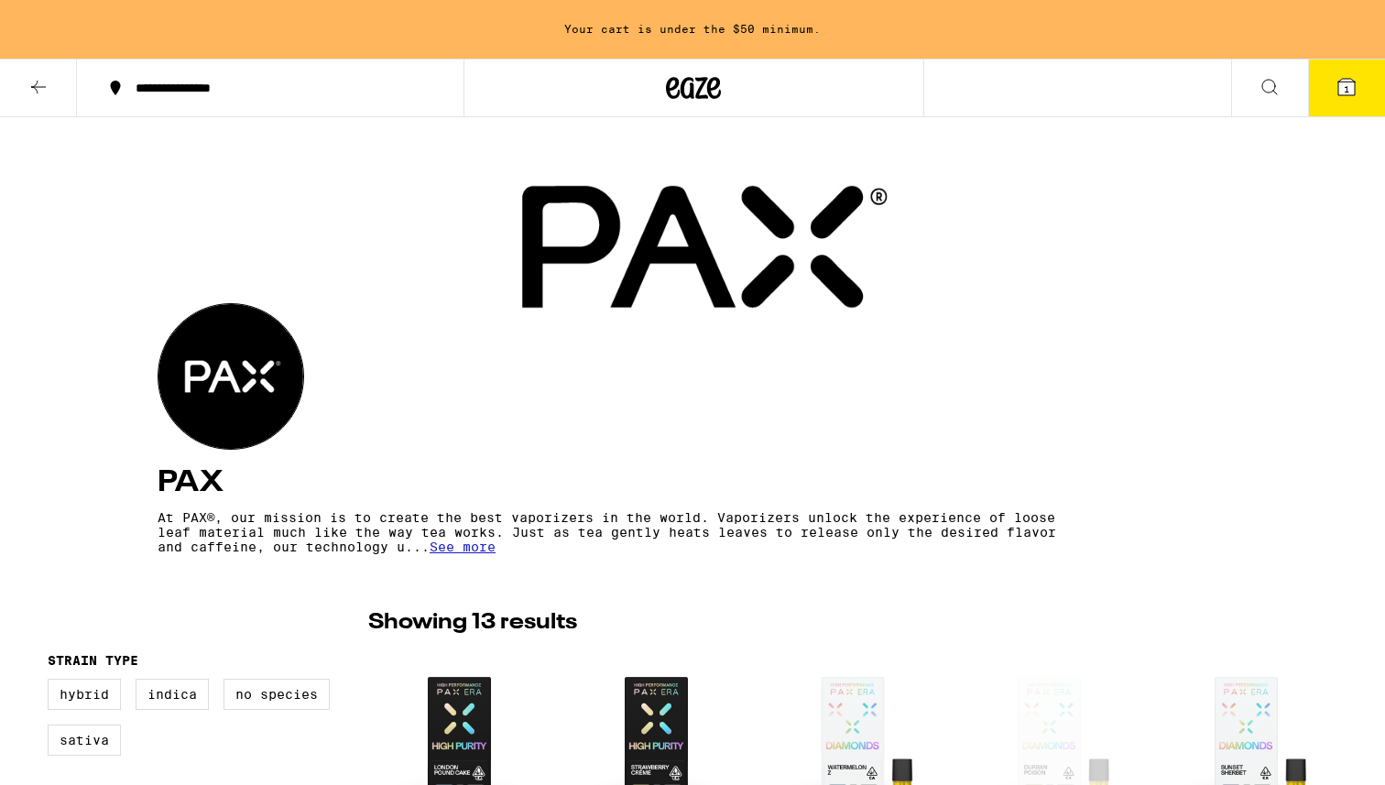
click at [40, 85] on icon at bounding box center [38, 87] width 15 height 13
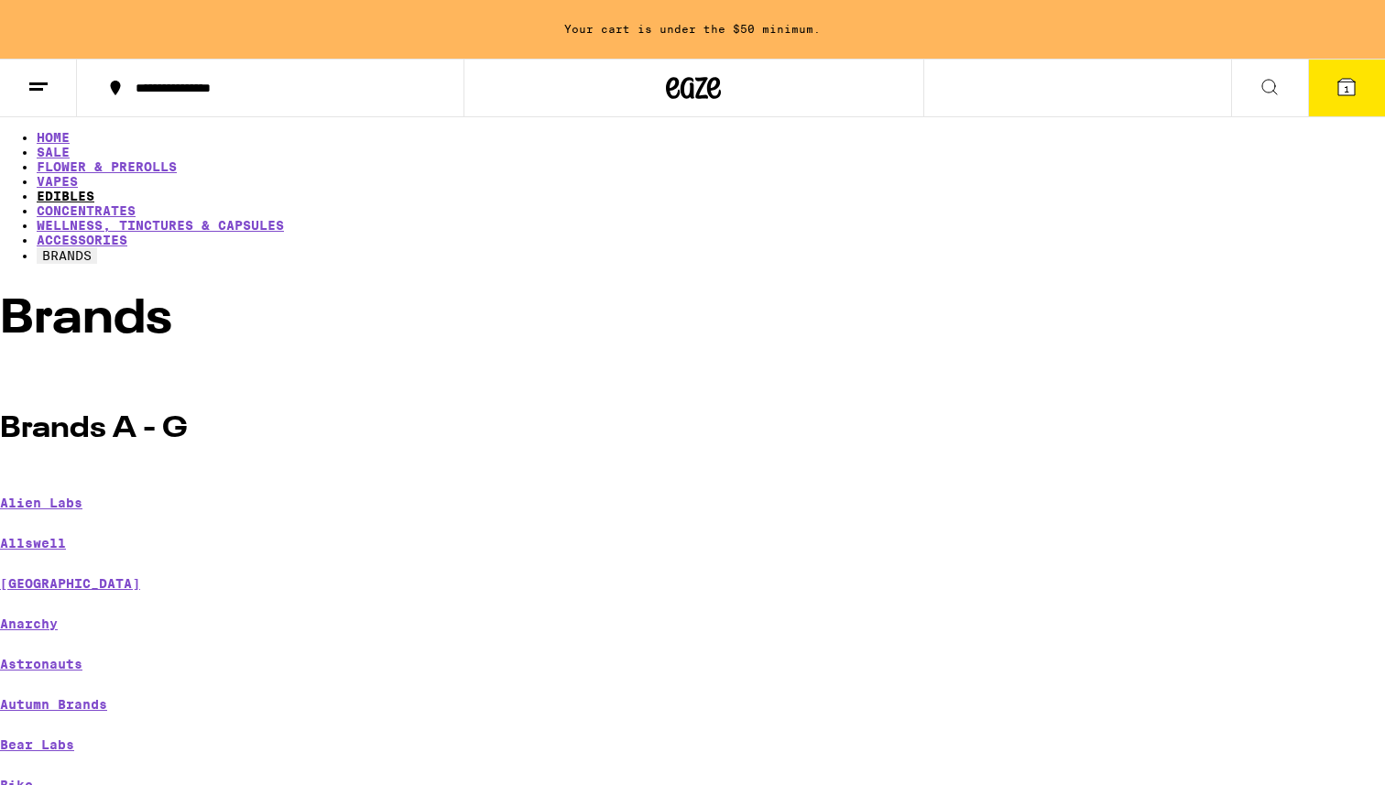
click at [94, 189] on link "EDIBLES" at bounding box center [66, 196] width 58 height 15
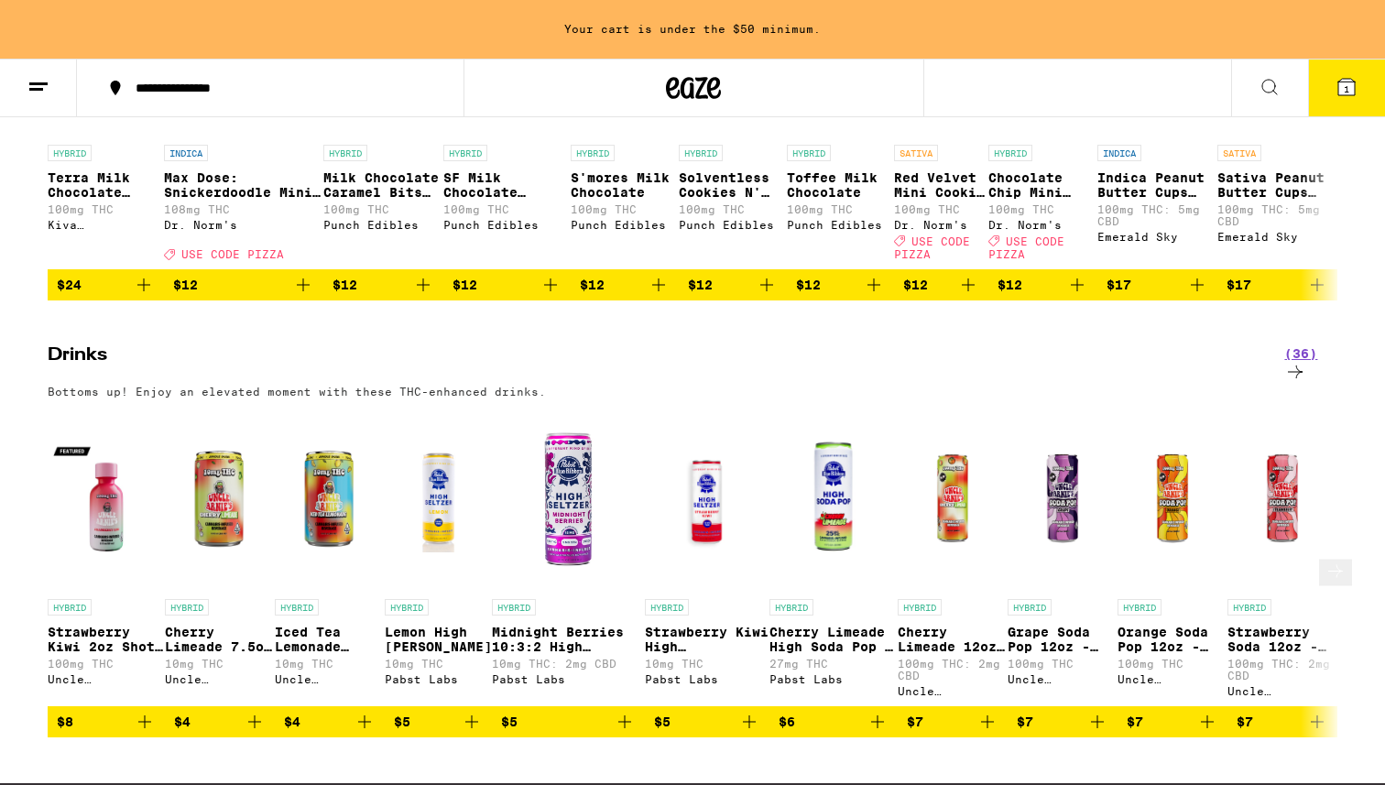
scroll to position [985, 0]
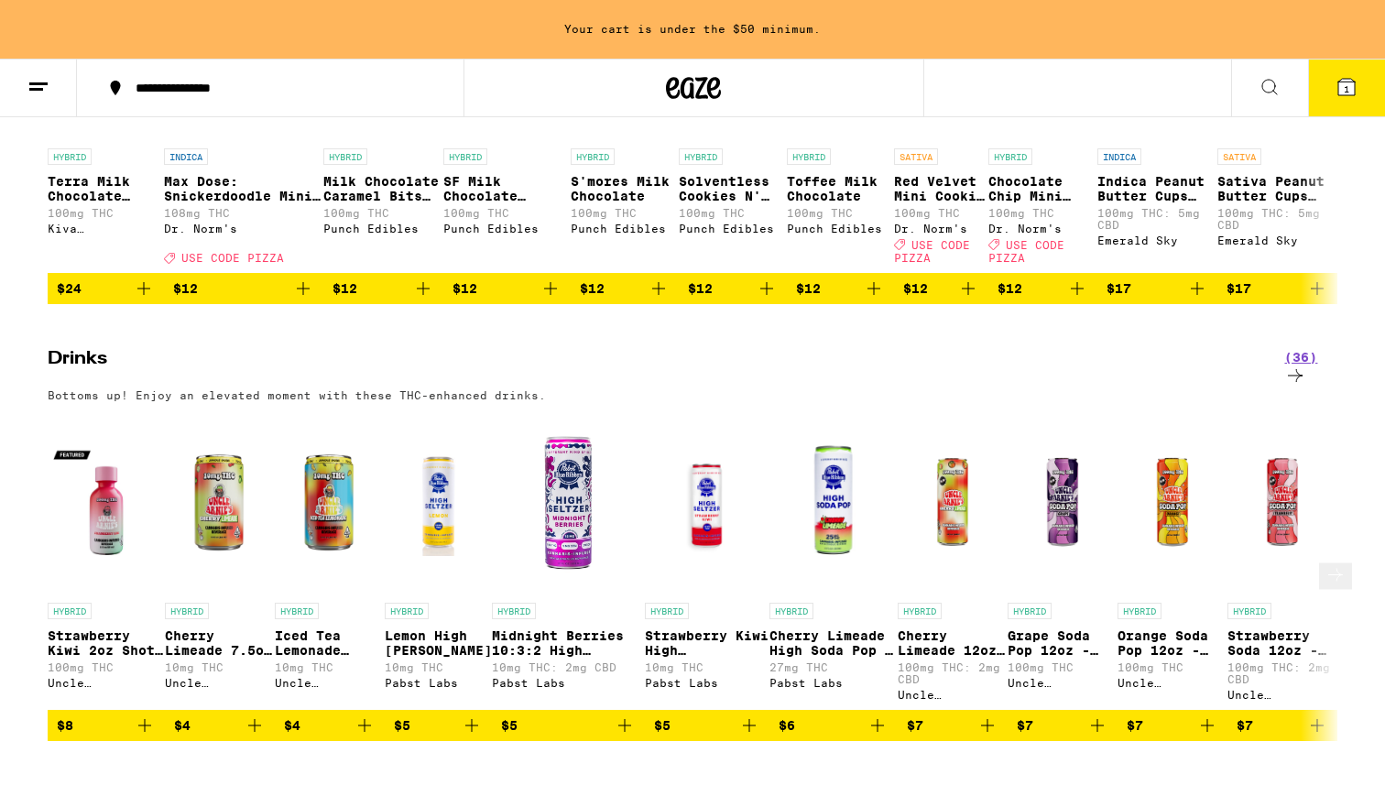
click at [1328, 568] on icon at bounding box center [1335, 574] width 15 height 13
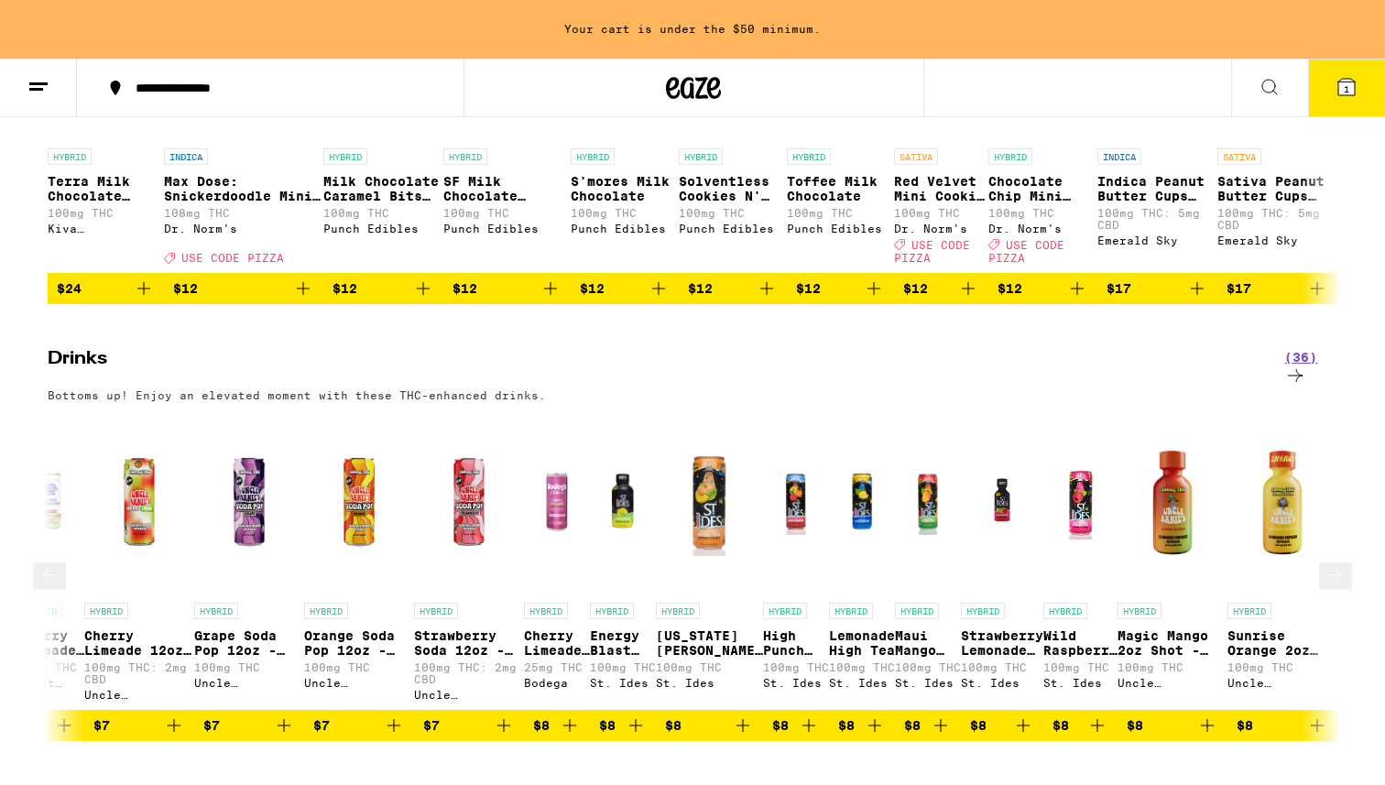
scroll to position [0, 1090]
click at [1328, 568] on icon at bounding box center [1335, 574] width 15 height 13
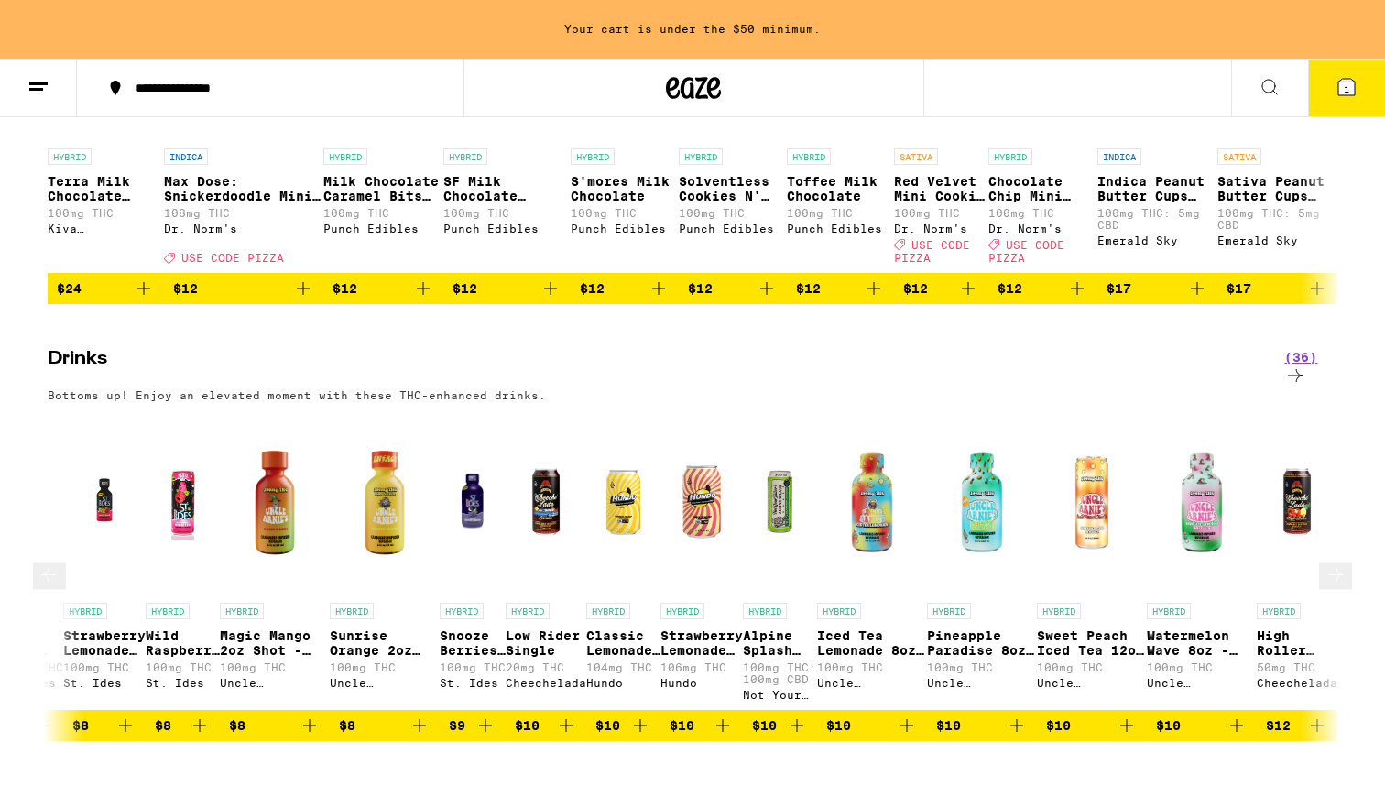
click at [1328, 568] on icon at bounding box center [1335, 574] width 15 height 13
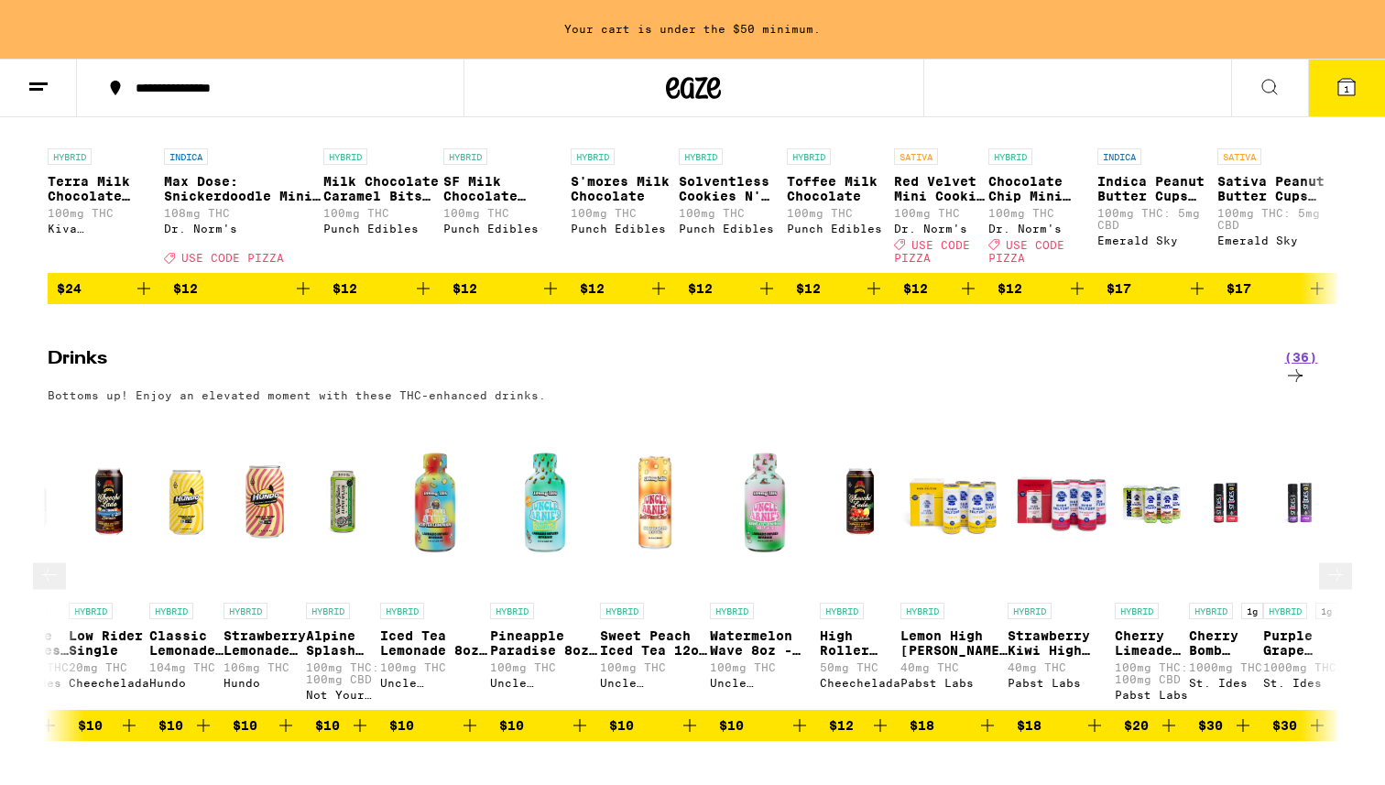
click at [1328, 568] on icon at bounding box center [1335, 574] width 15 height 13
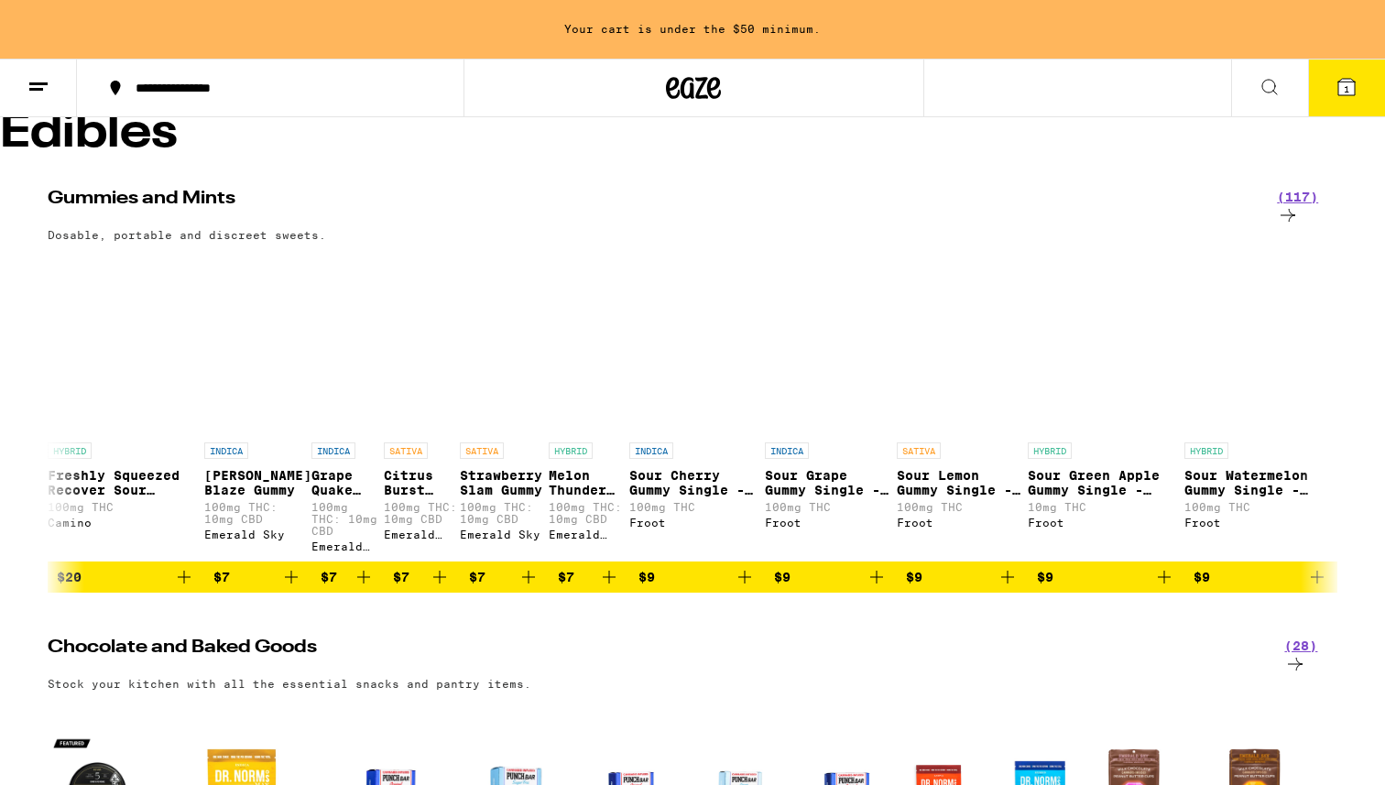
scroll to position [0, 0]
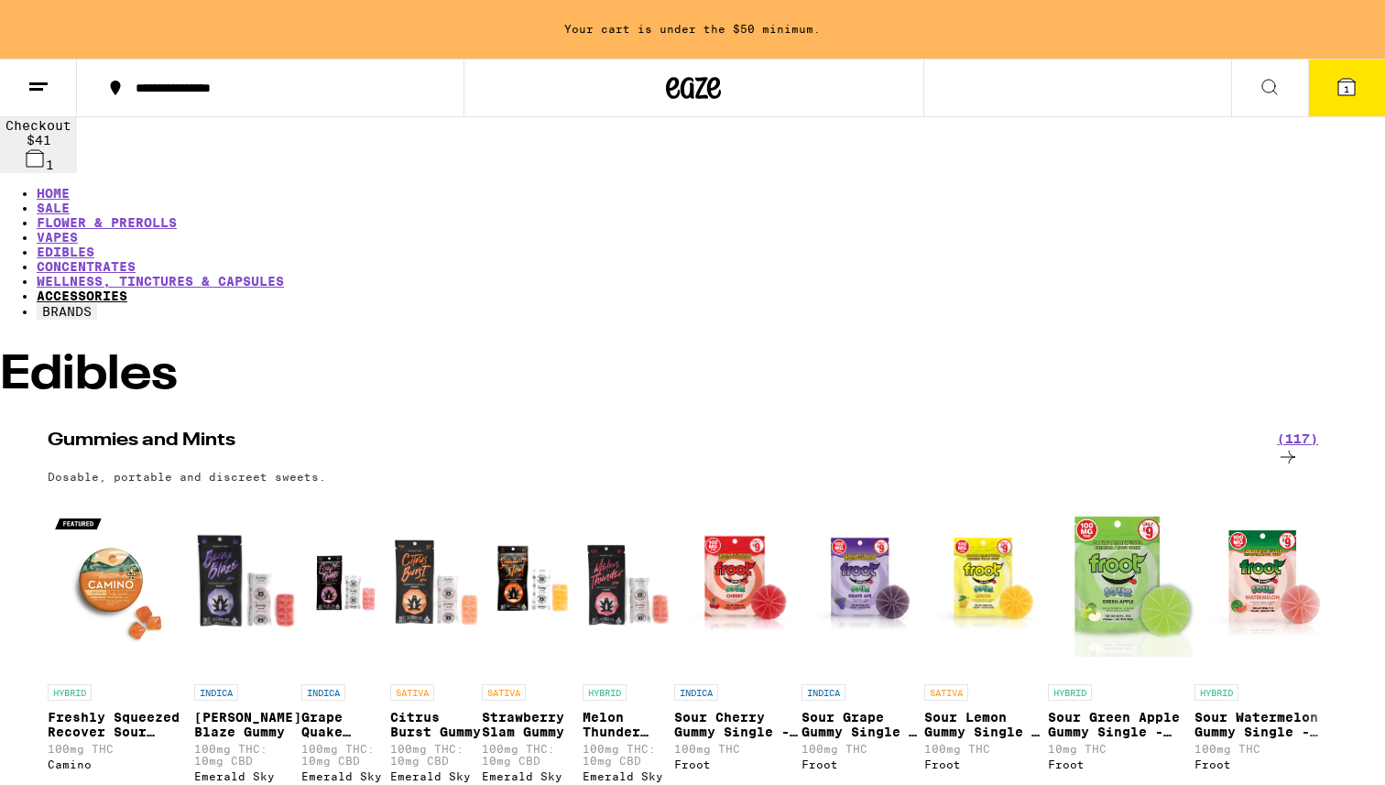
click at [127, 289] on link "ACCESSORIES" at bounding box center [82, 296] width 91 height 15
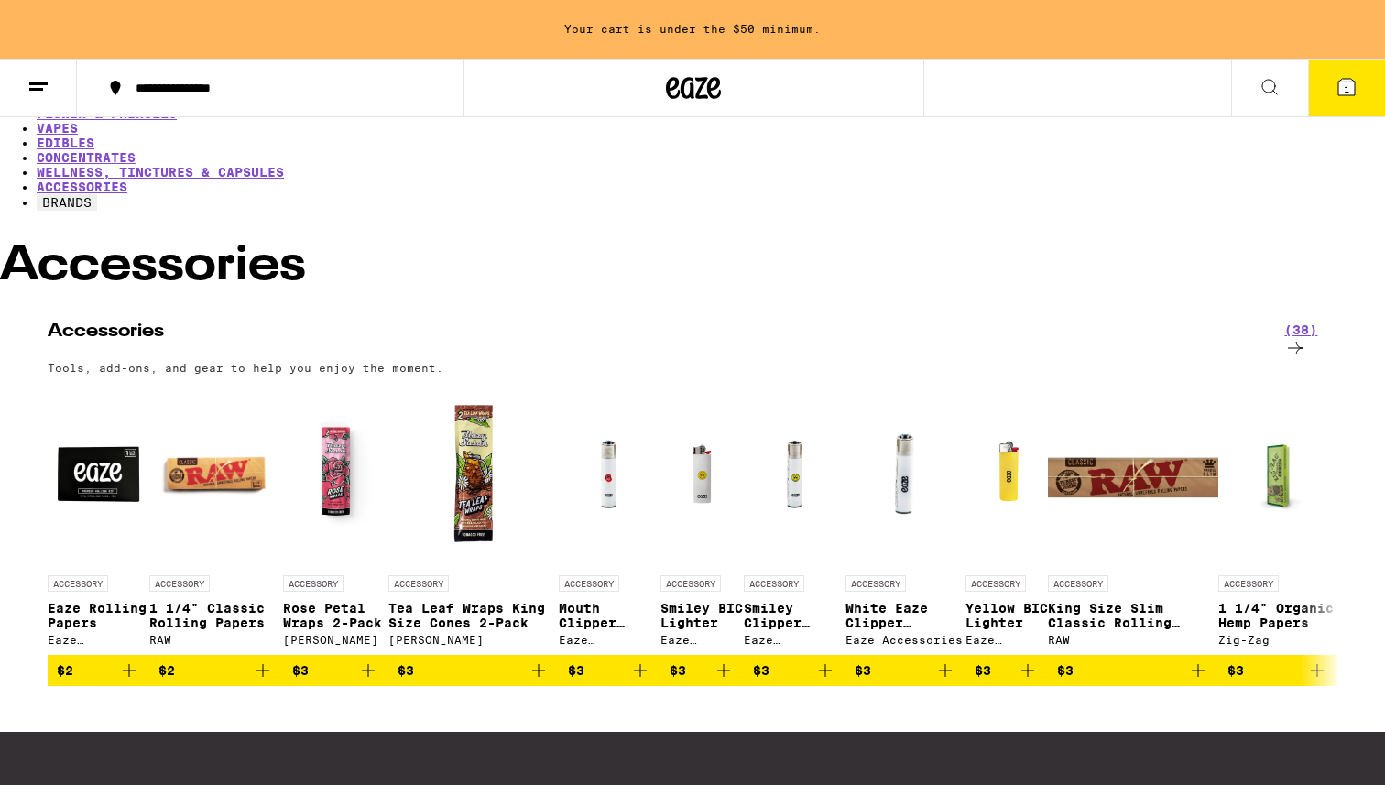
scroll to position [48, 0]
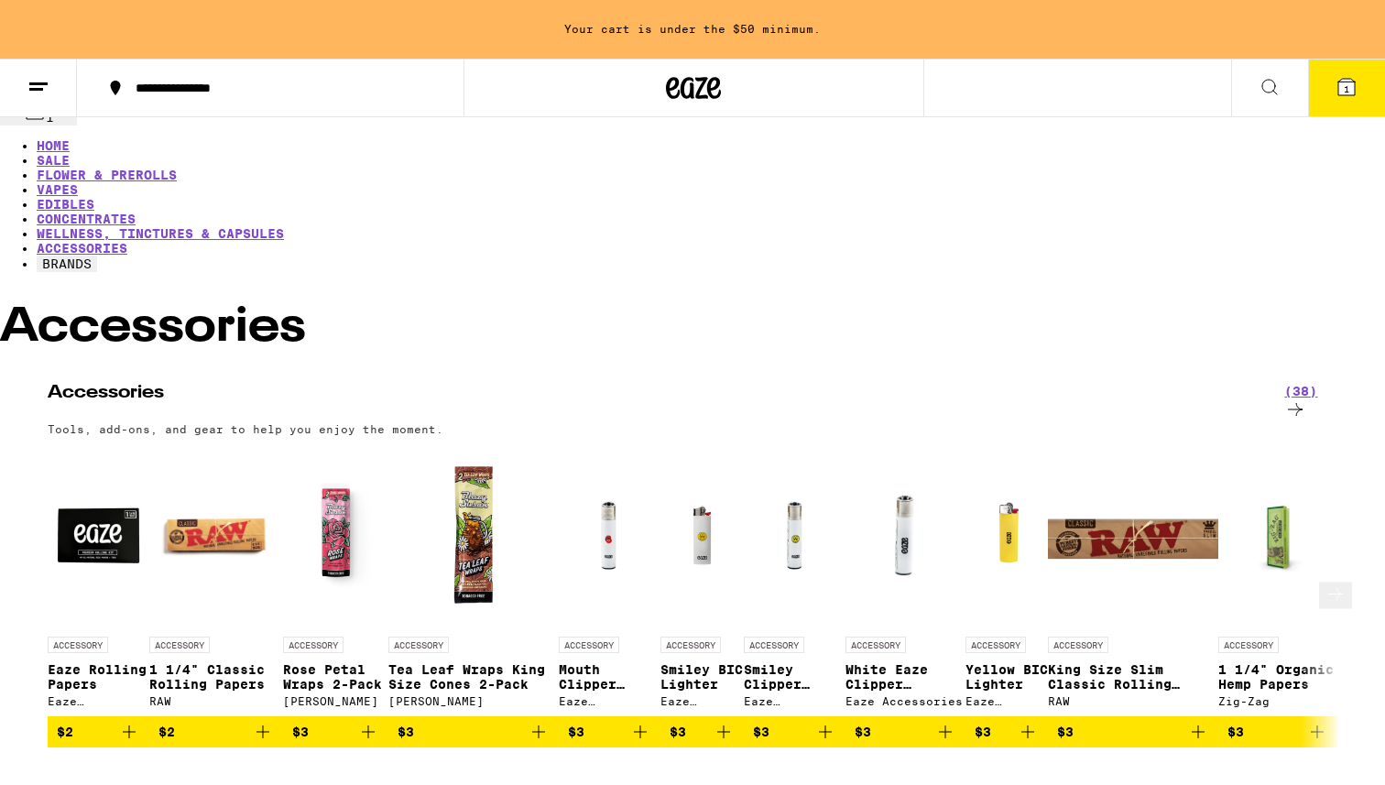
click at [1328, 588] on icon at bounding box center [1335, 594] width 15 height 13
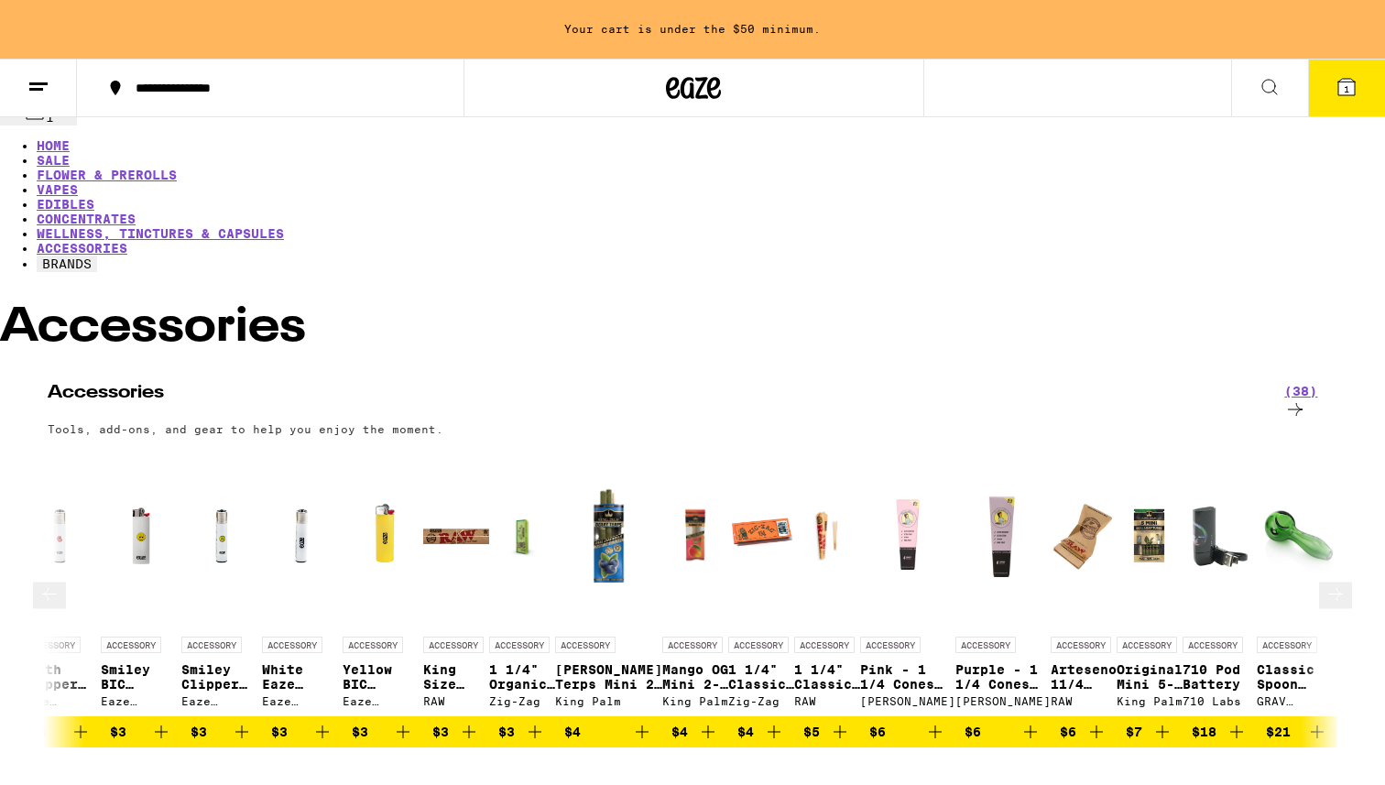
scroll to position [0, 1090]
click at [1328, 588] on icon at bounding box center [1335, 594] width 15 height 13
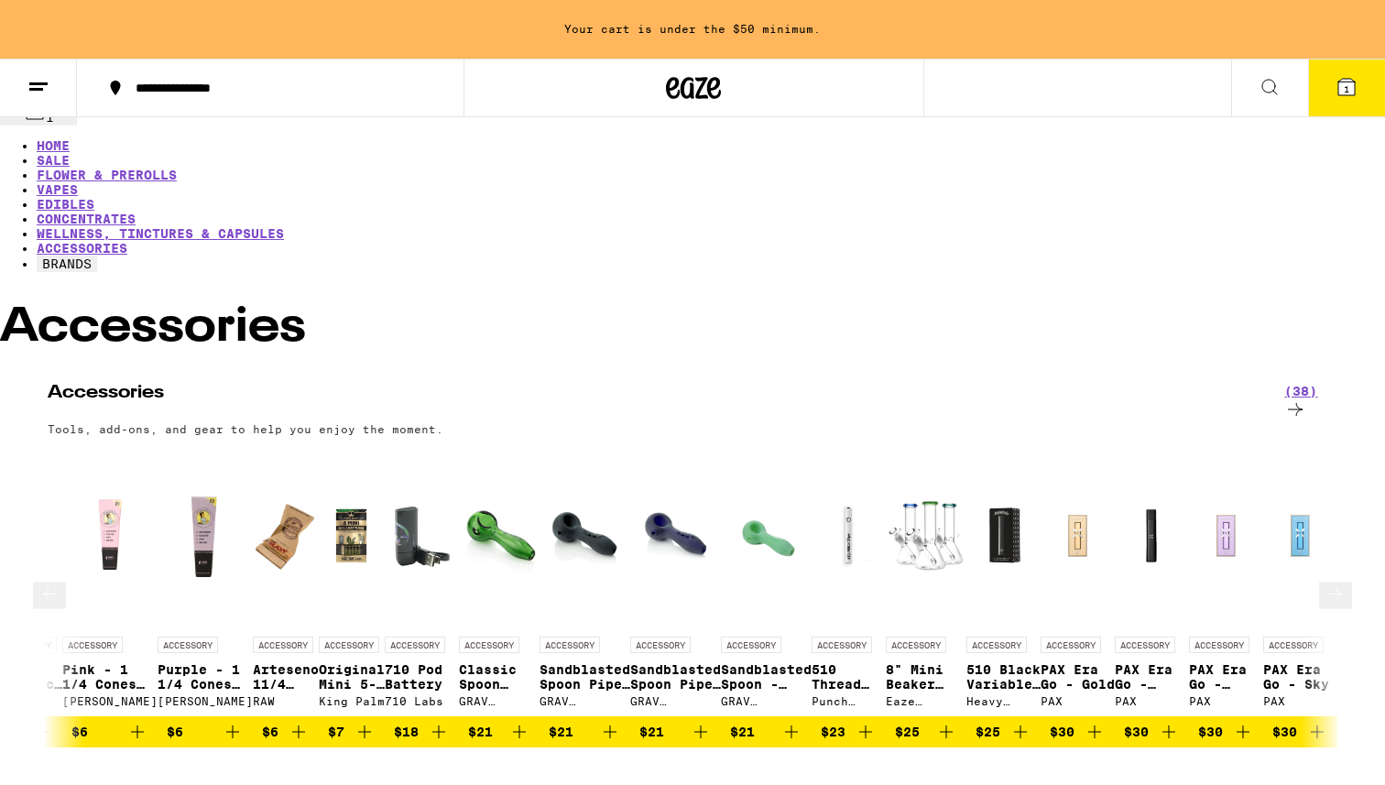
scroll to position [0, 2181]
click at [1328, 588] on icon at bounding box center [1335, 594] width 15 height 13
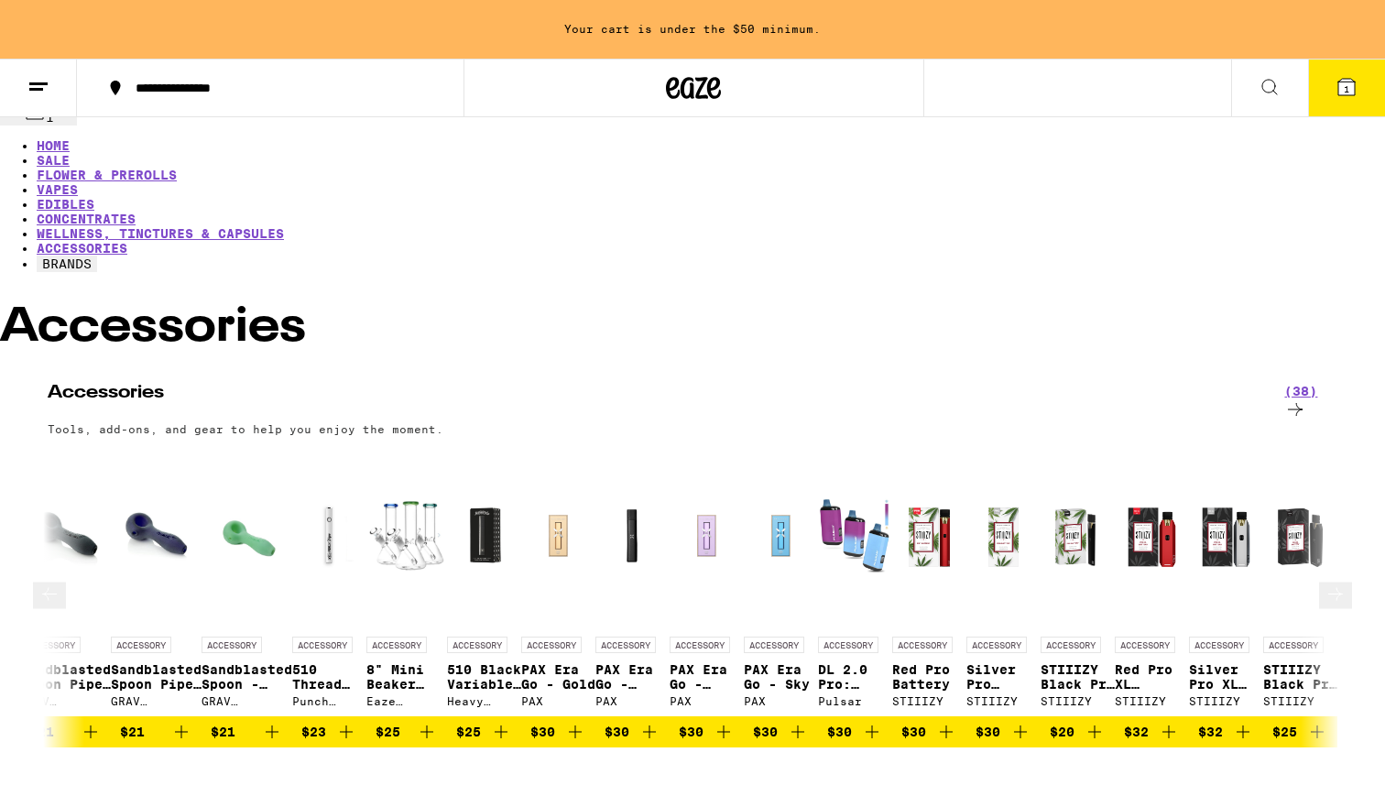
scroll to position [0, 3271]
click at [1328, 588] on icon at bounding box center [1335, 594] width 15 height 13
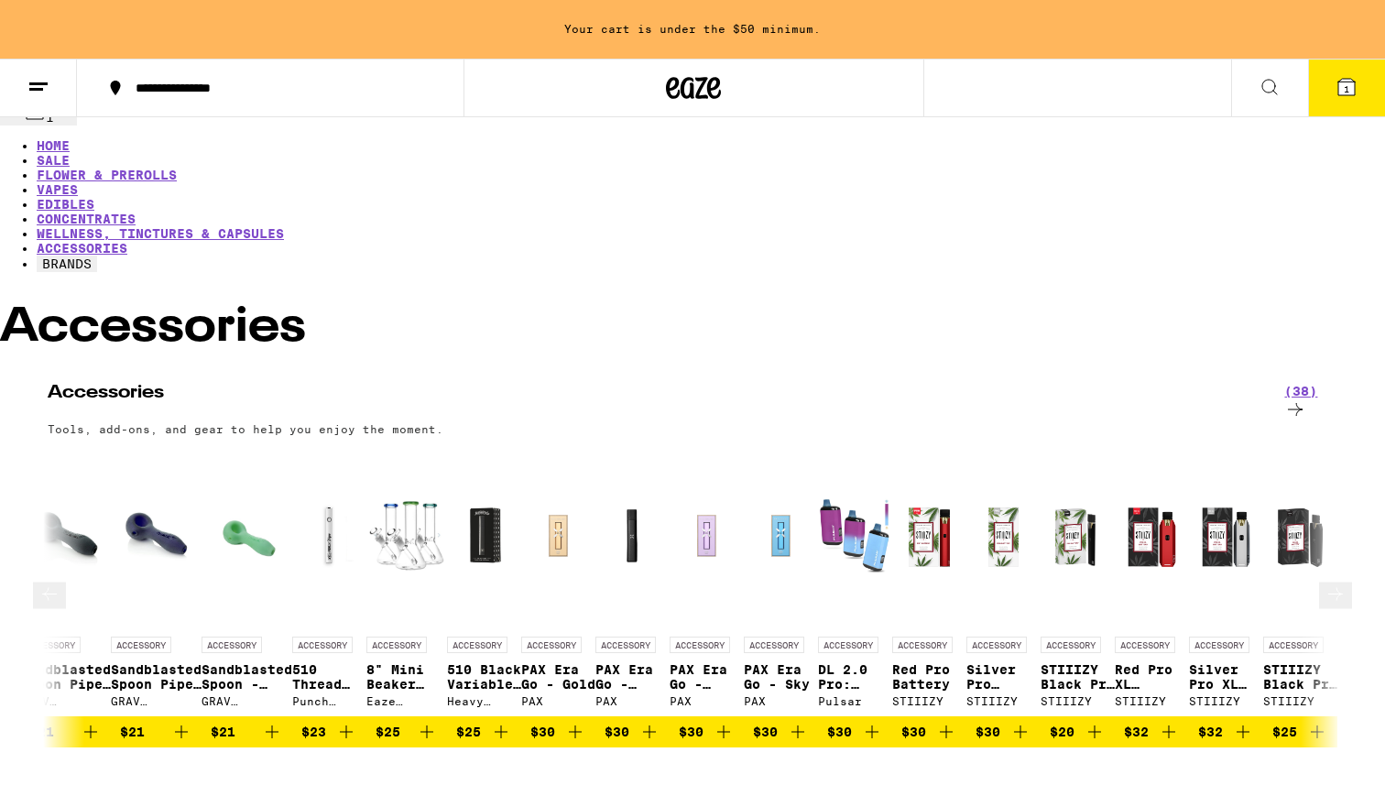
click at [1328, 588] on icon at bounding box center [1335, 594] width 15 height 13
click at [1338, 95] on icon at bounding box center [1347, 87] width 22 height 22
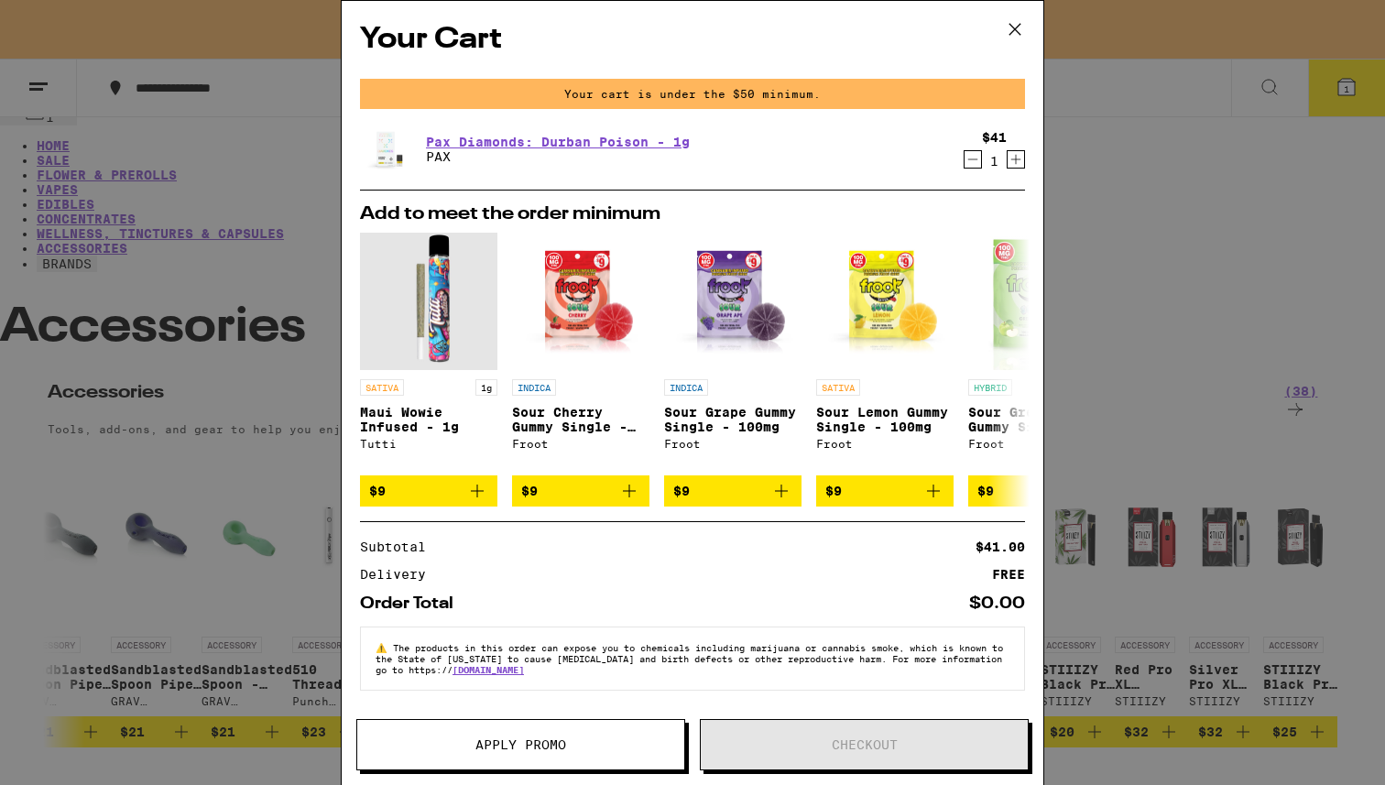
click at [1020, 25] on icon at bounding box center [1014, 29] width 27 height 27
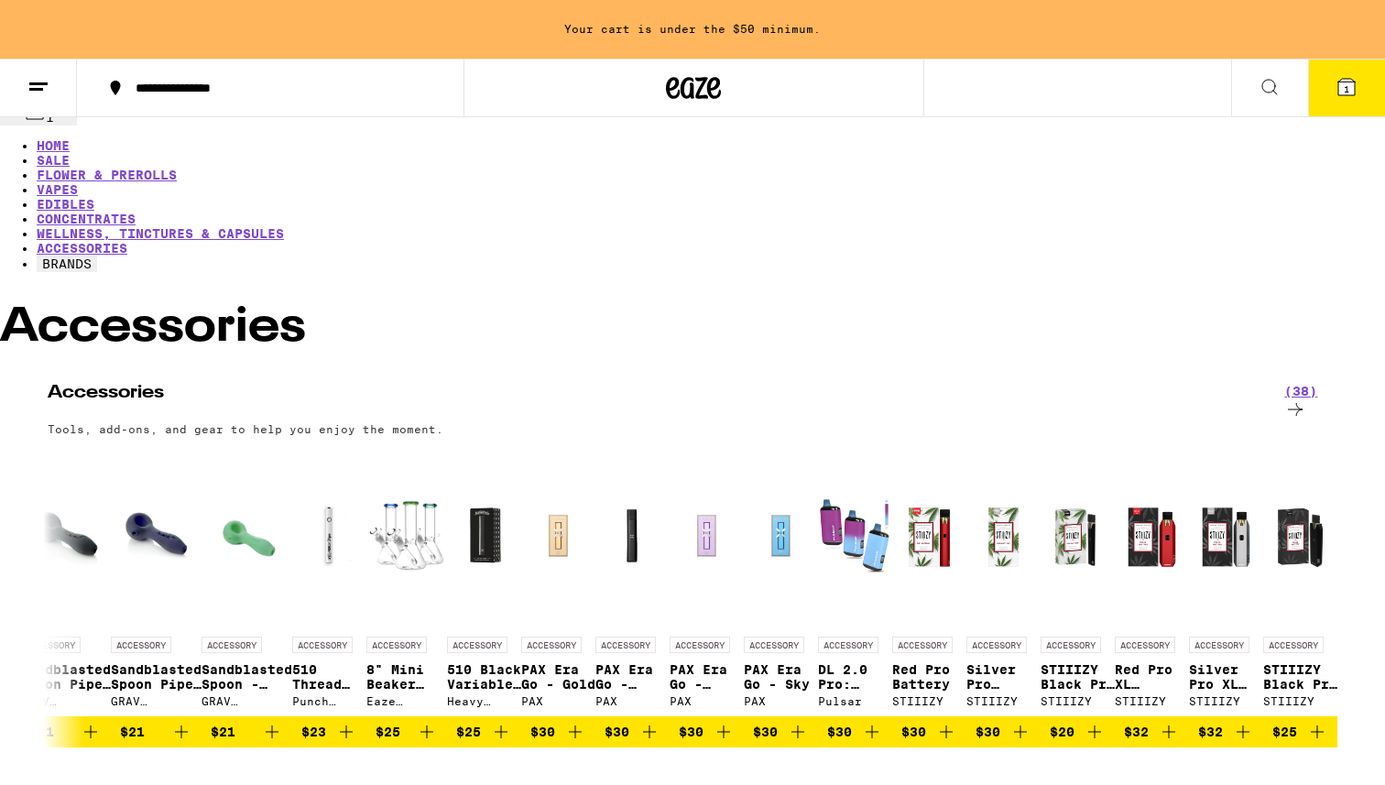
click at [667, 82] on icon at bounding box center [673, 88] width 14 height 22
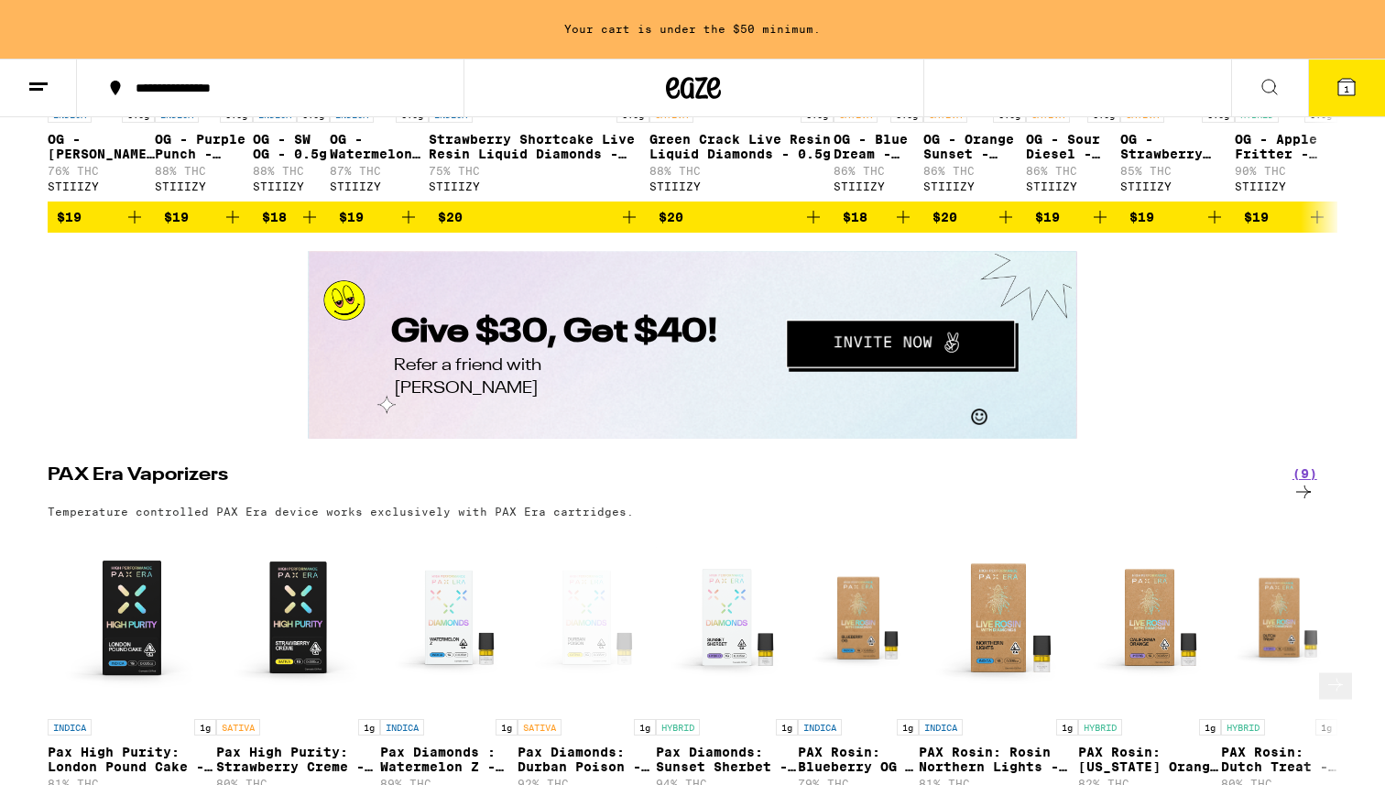
scroll to position [2794, 0]
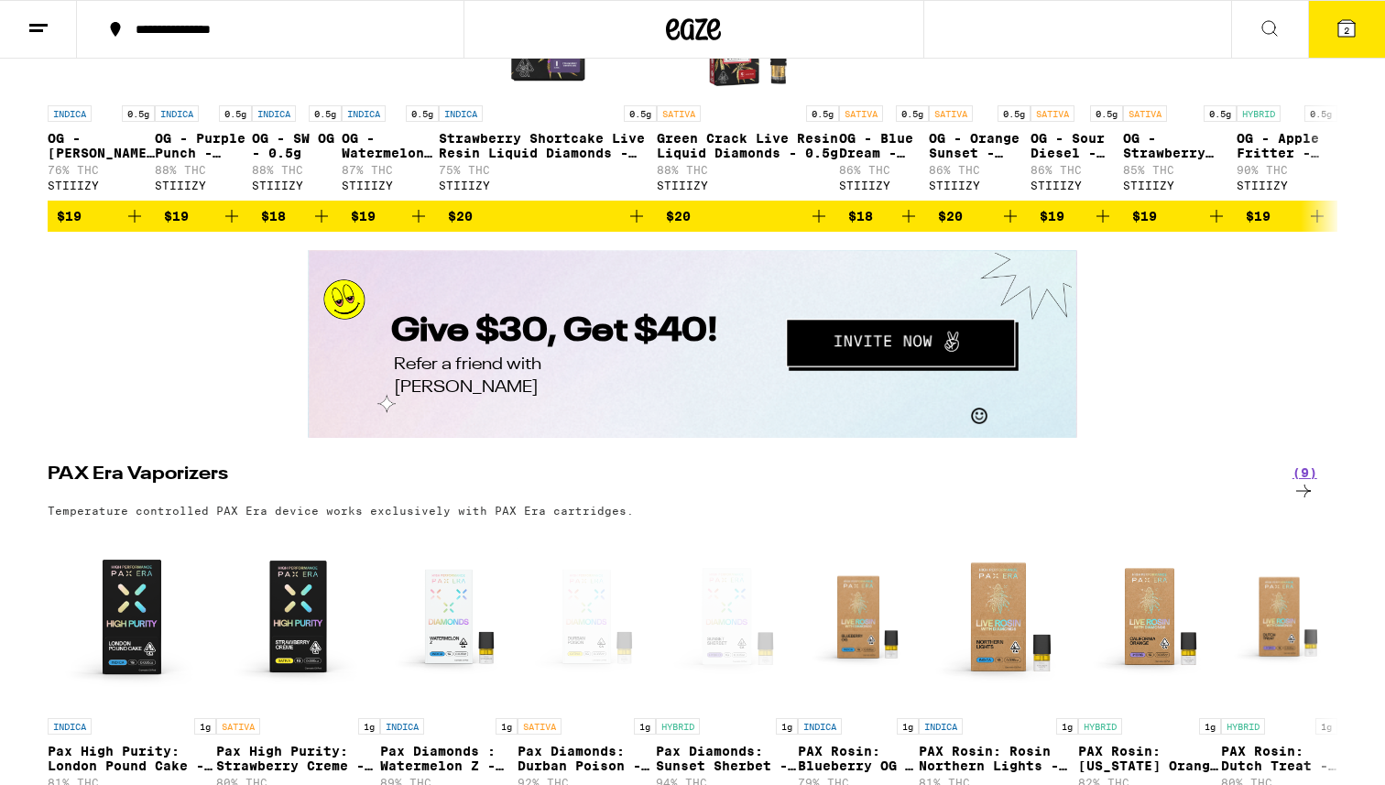
click at [1358, 34] on button "2" at bounding box center [1346, 29] width 77 height 57
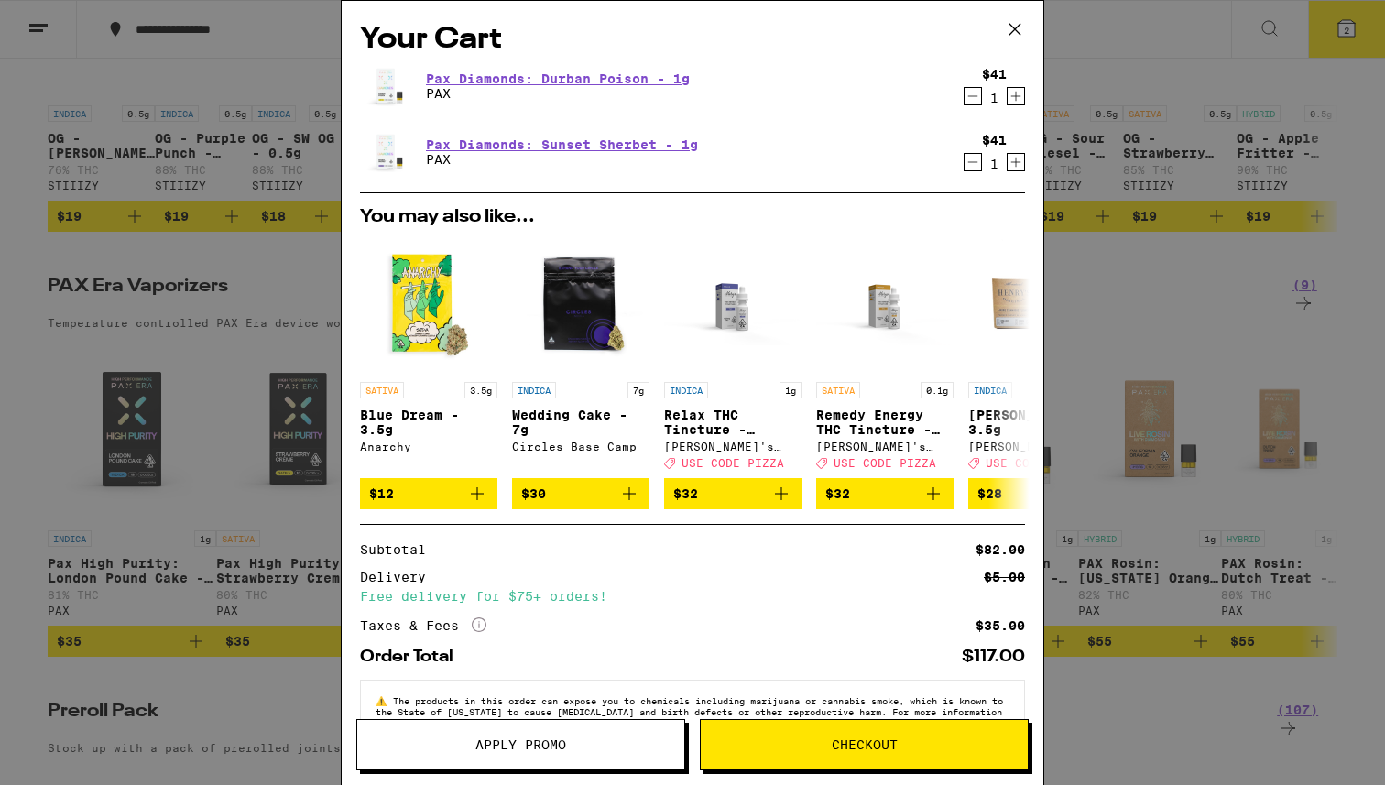
scroll to position [60, 0]
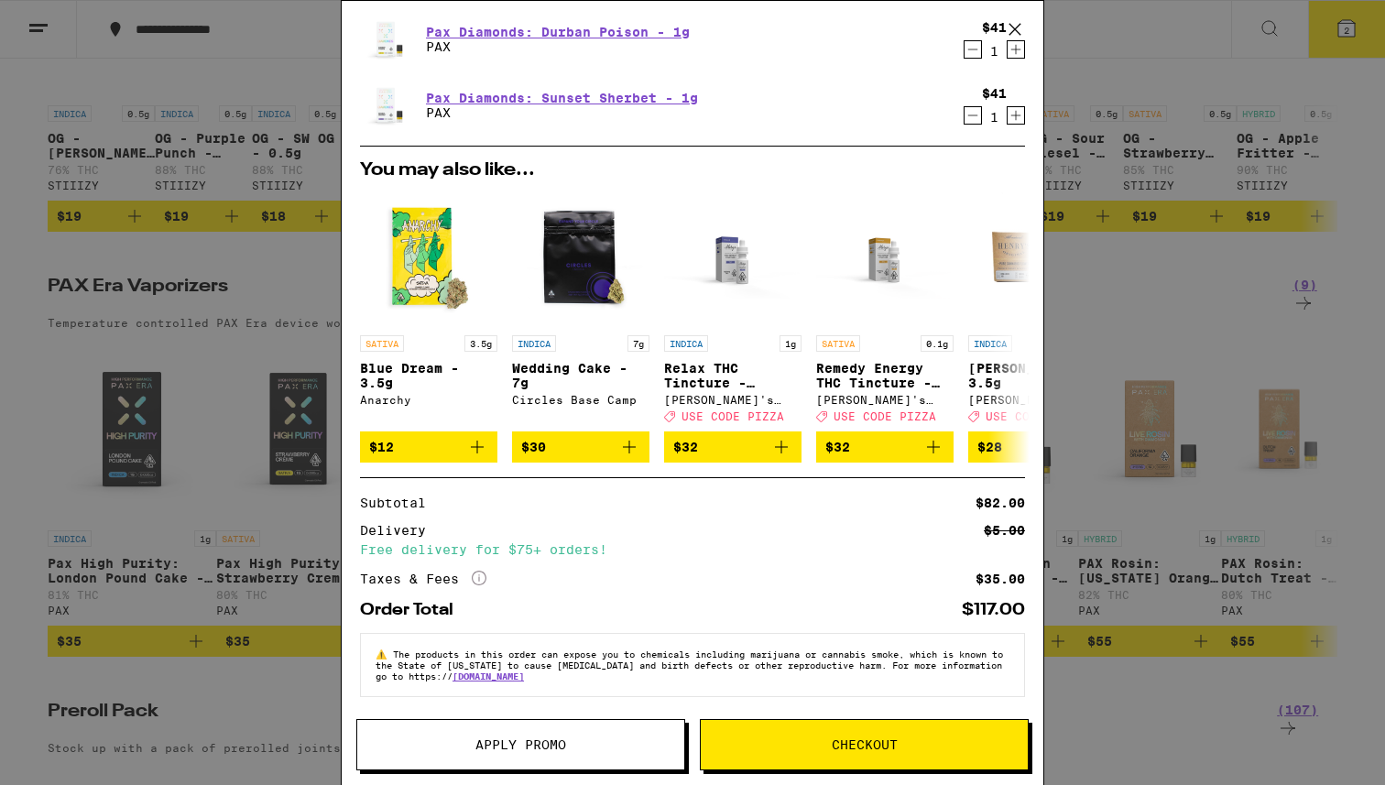
click at [482, 574] on icon "More Info" at bounding box center [479, 578] width 15 height 15
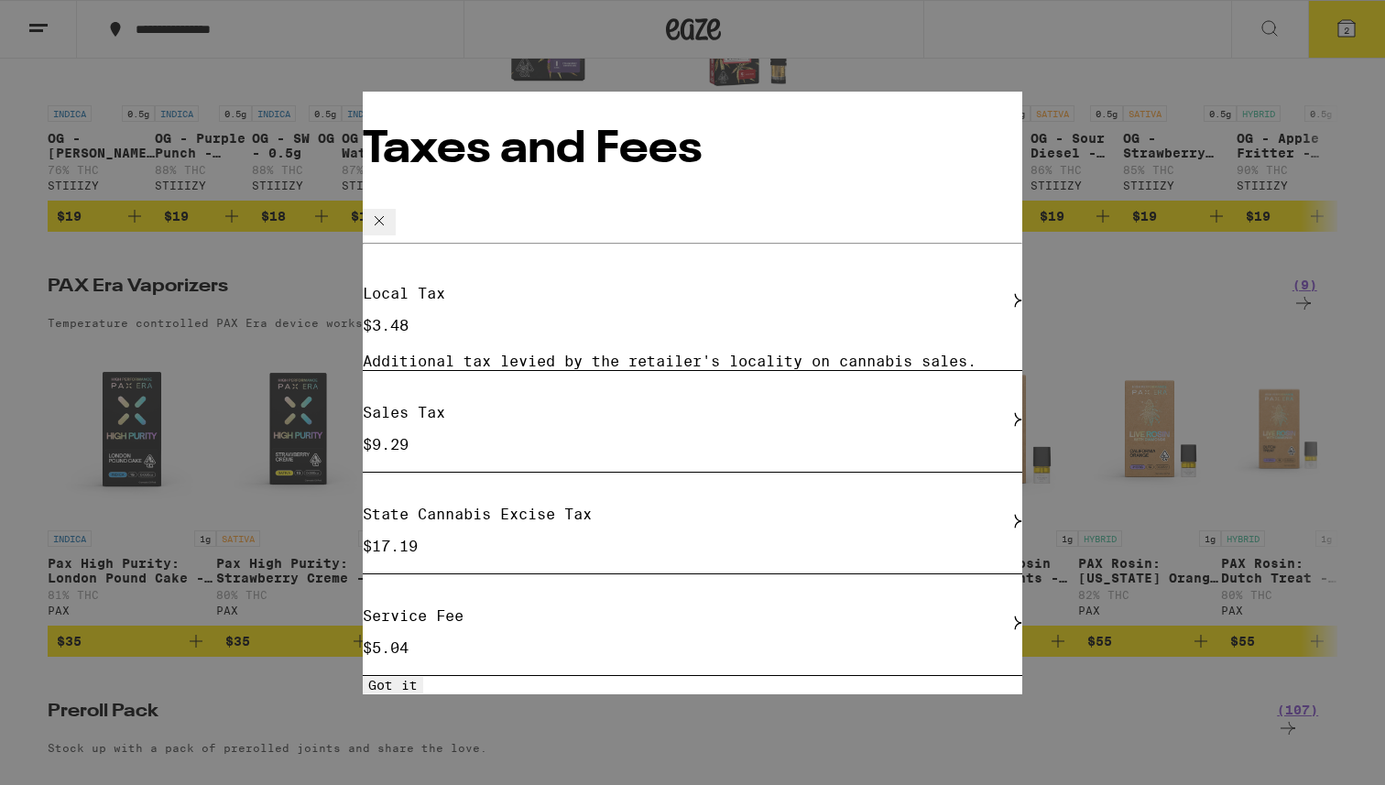
click at [390, 209] on icon at bounding box center [379, 220] width 22 height 22
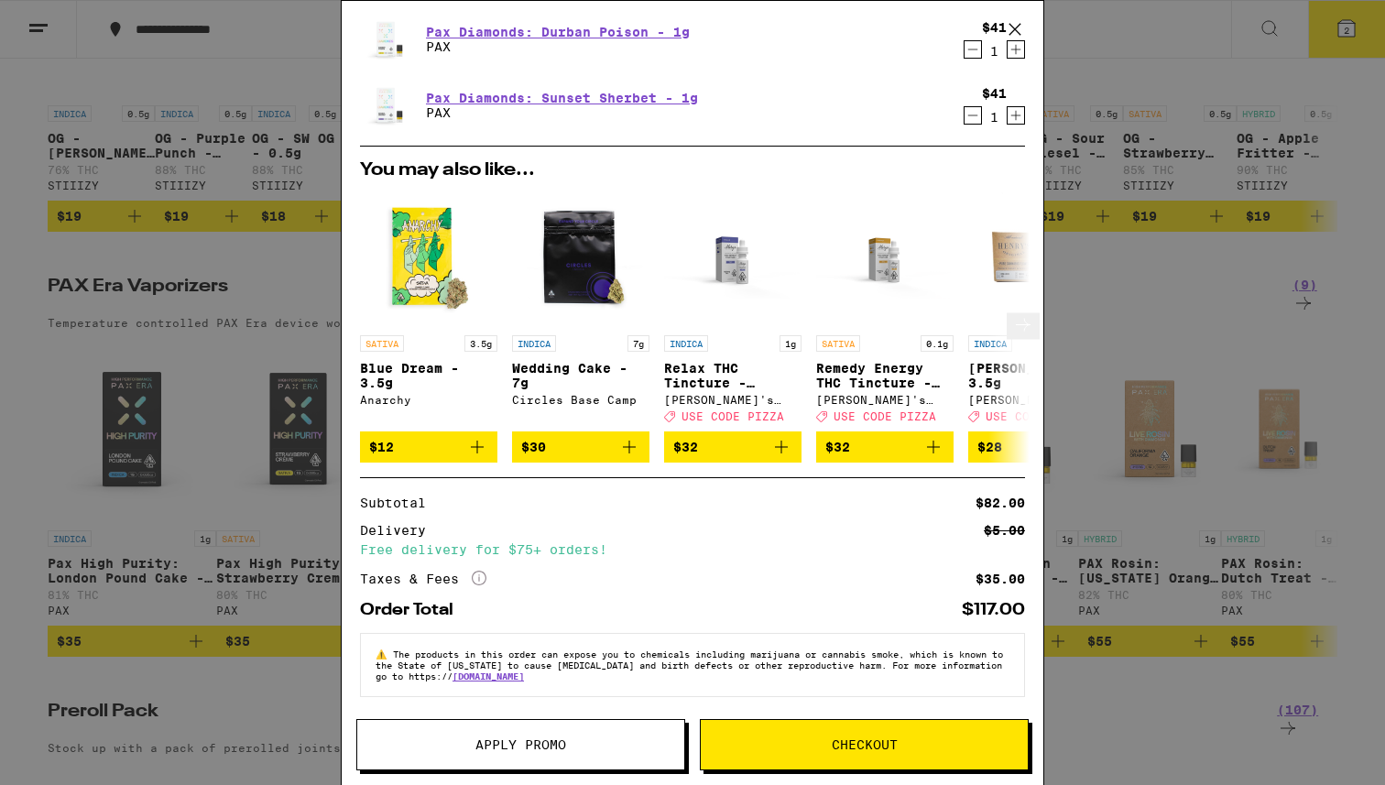
scroll to position [0, 0]
